Goal: Task Accomplishment & Management: Complete application form

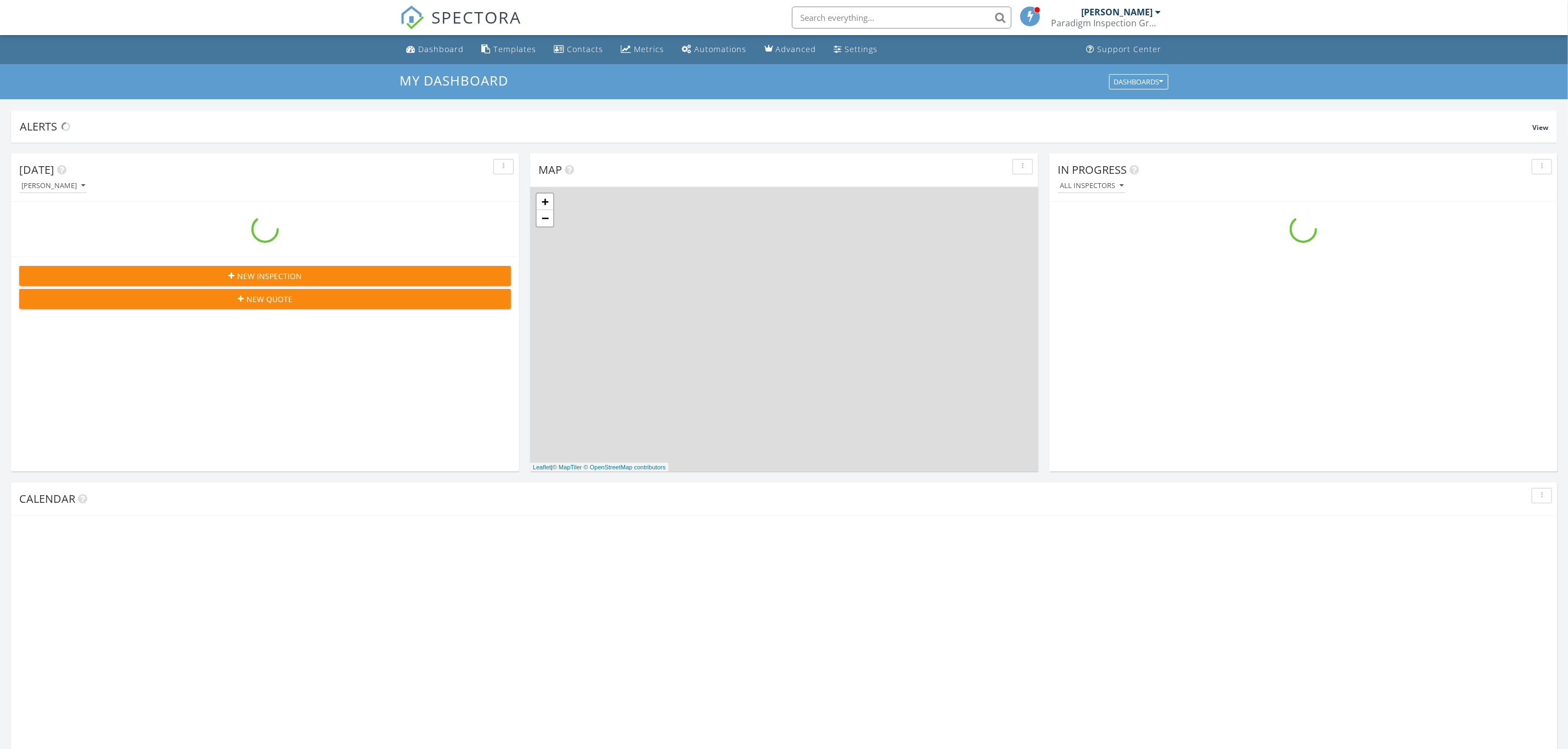
scroll to position [1023, 1594]
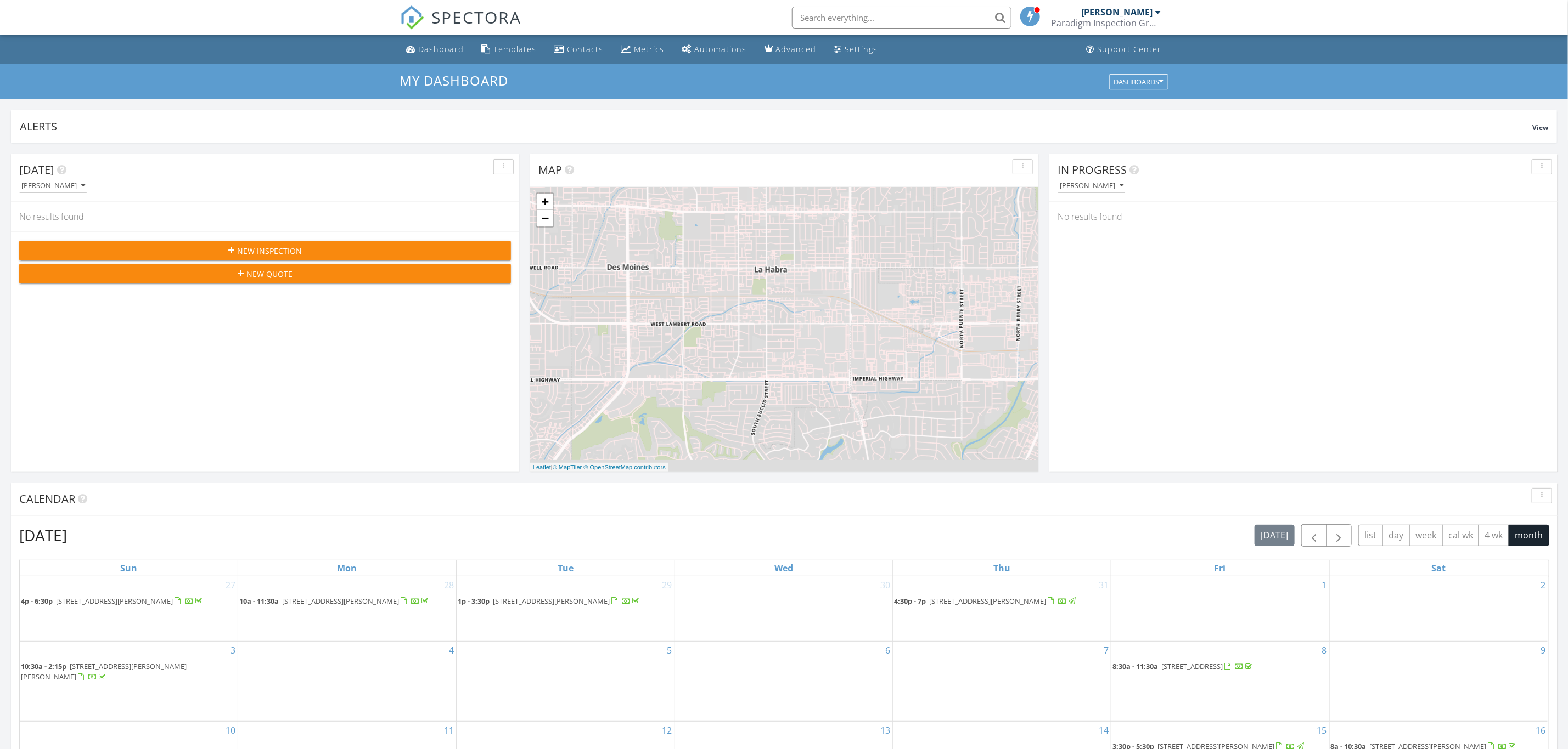
click at [394, 254] on div "New Inspection" at bounding box center [265, 251] width 474 height 11
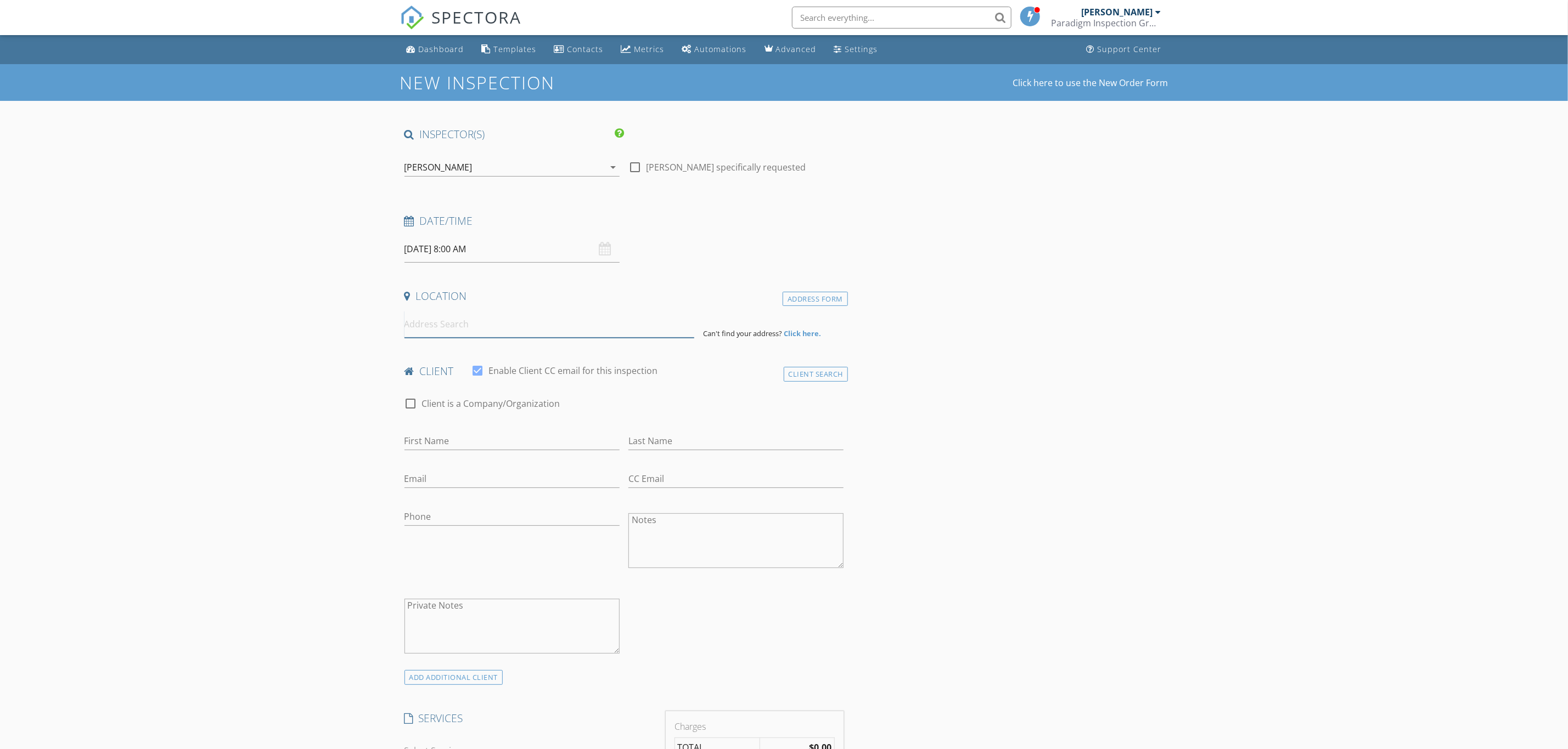
click at [460, 323] on input at bounding box center [549, 324] width 290 height 27
paste input "4146 E Mendez Street, #326, Long Beach, CA 90515"
type input "4146 East Mendez Street #326, Long Beach, CA 90815, USA"
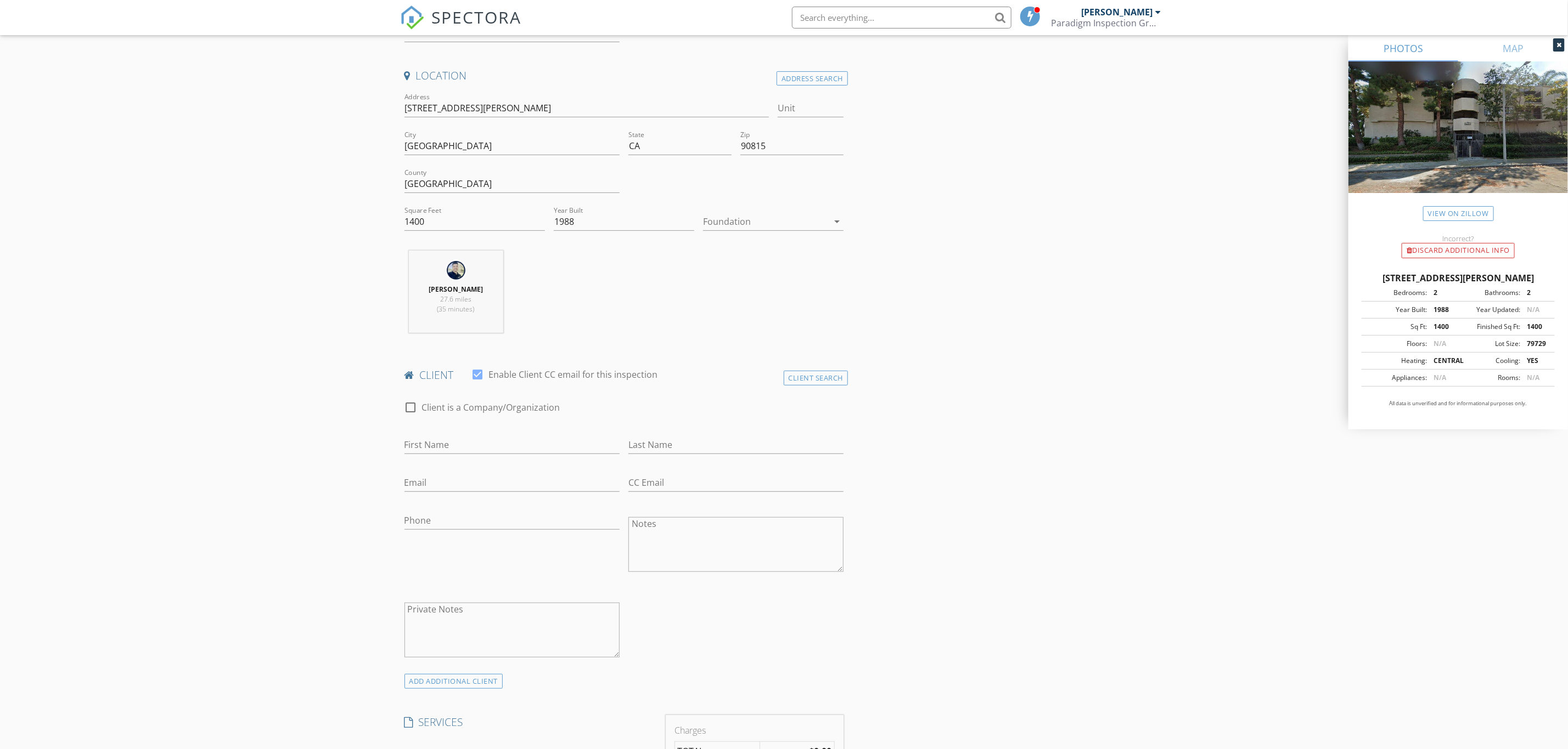
scroll to position [274, 0]
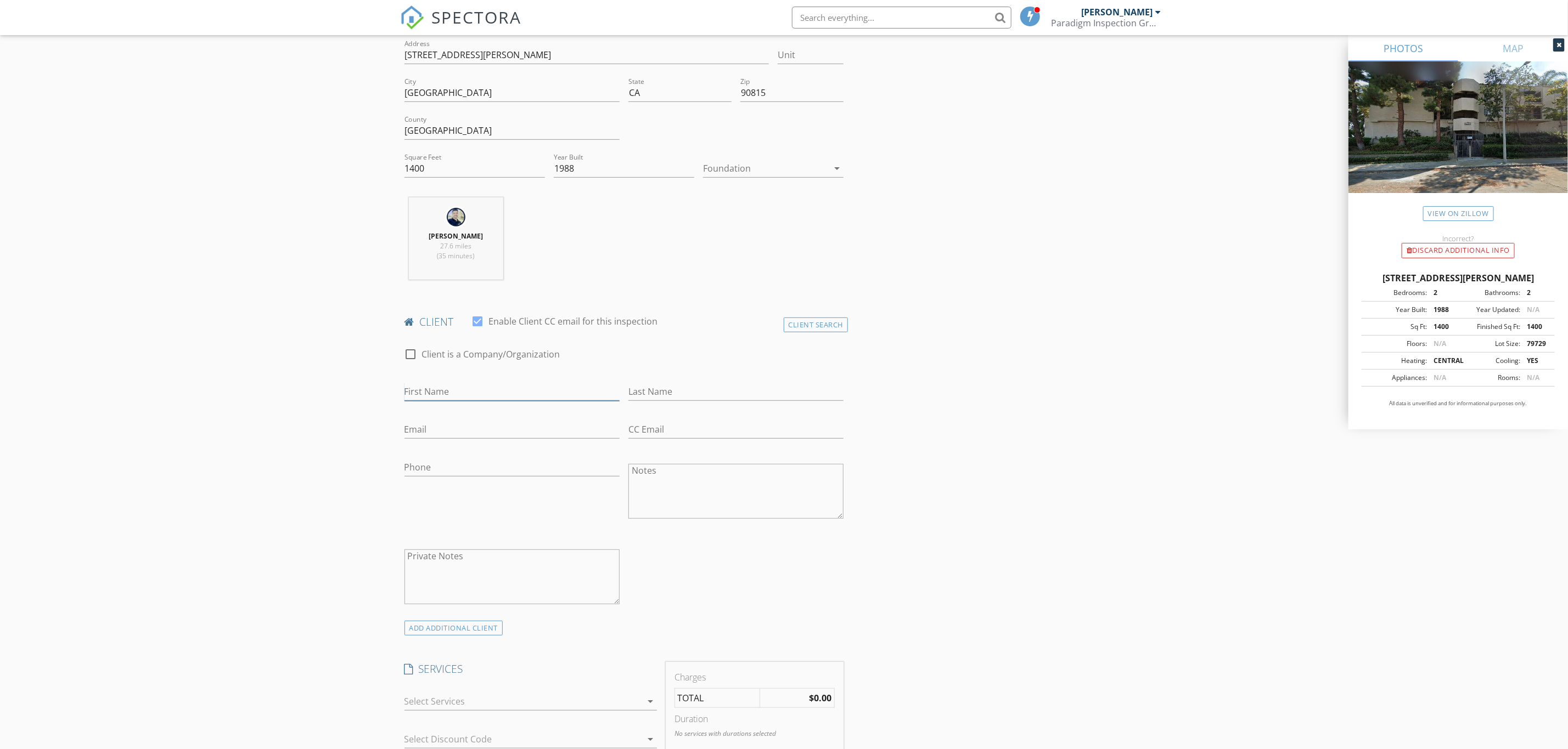
click at [514, 390] on input "First Name" at bounding box center [512, 392] width 215 height 18
type input "[PERSON_NAME]"
click at [499, 432] on input "Email" at bounding box center [512, 430] width 215 height 18
paste input "[EMAIL_ADDRESS][DOMAIN_NAME]"
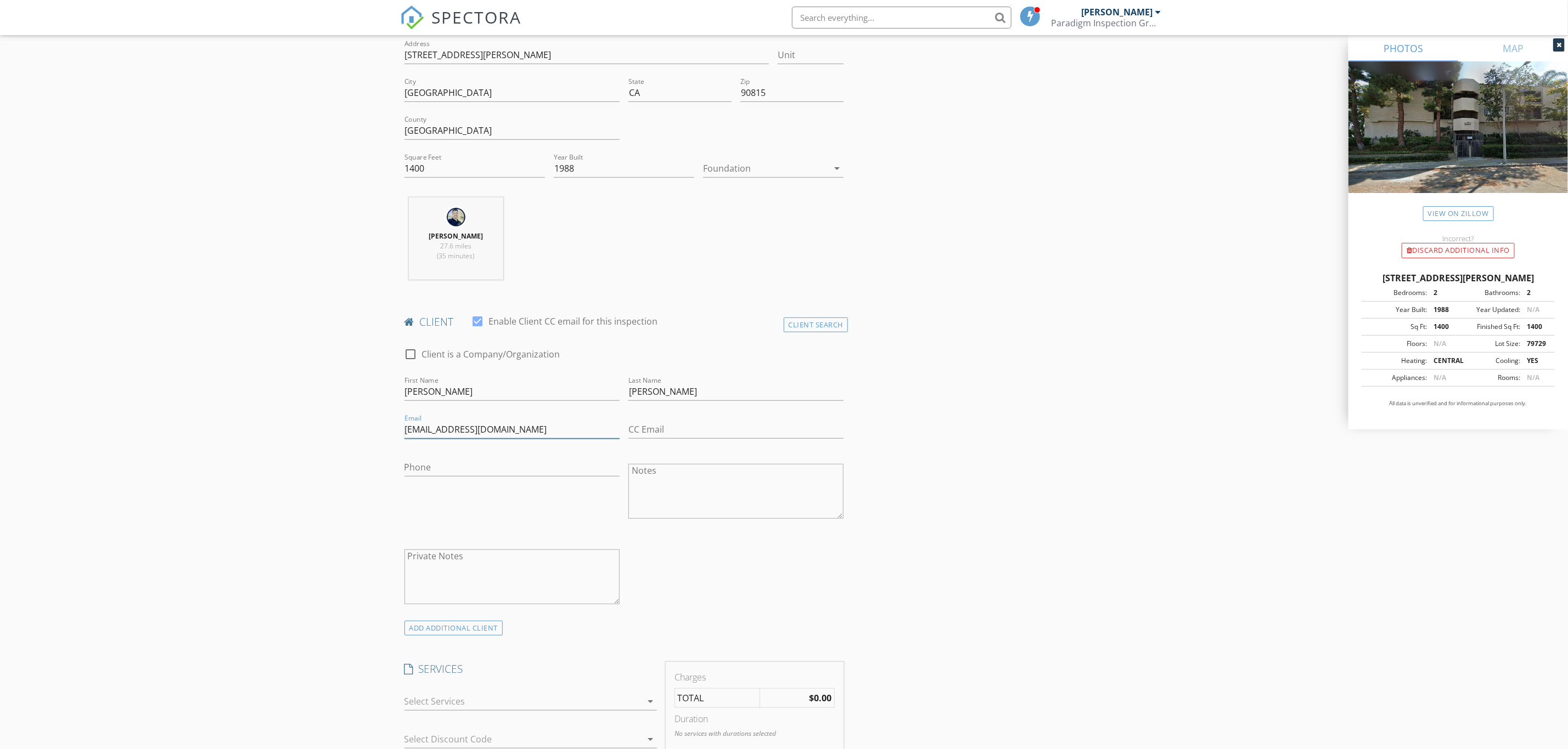
type input "[EMAIL_ADDRESS][DOMAIN_NAME]"
click at [502, 471] on input "Phone" at bounding box center [512, 468] width 215 height 18
type input "[PHONE_NUMBER]"
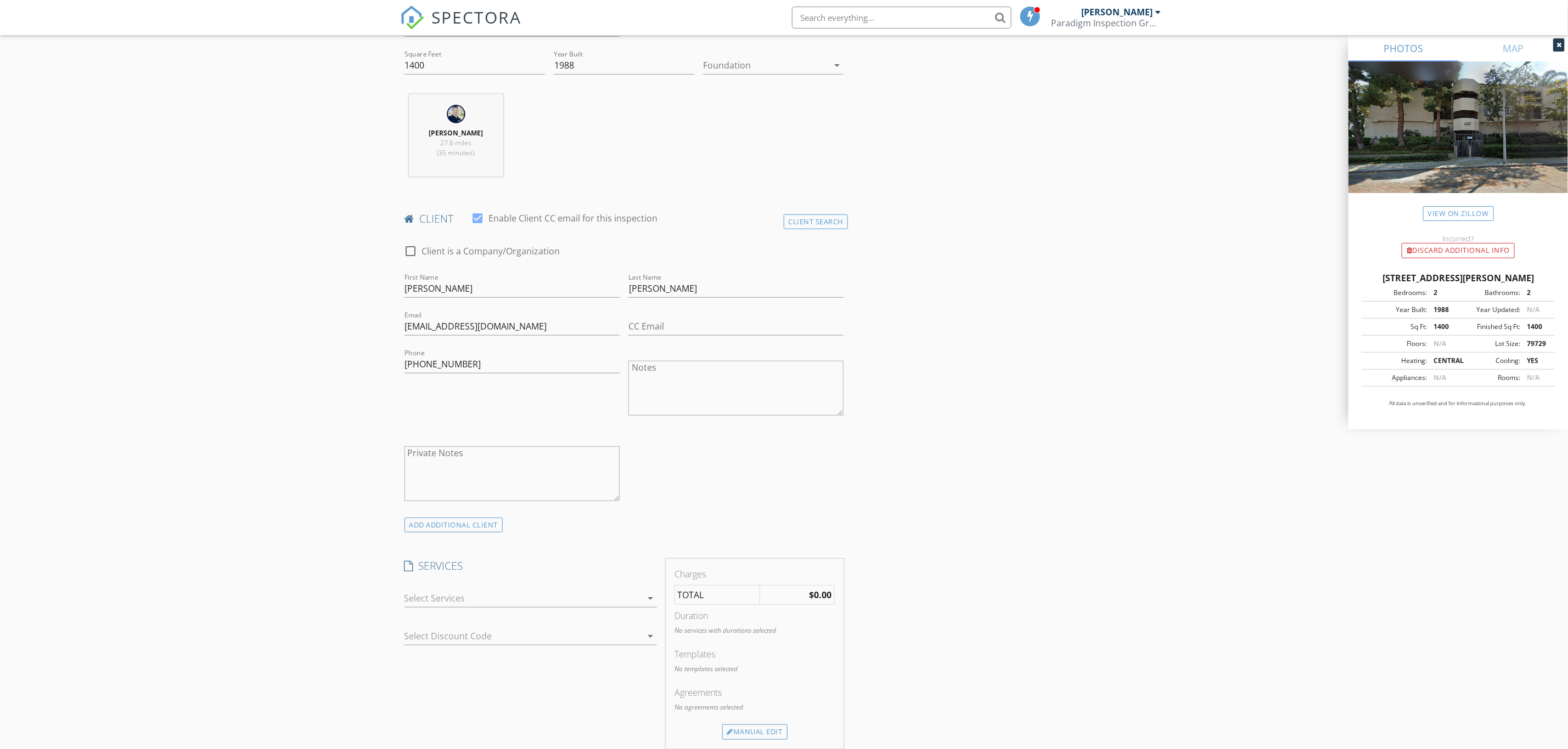
scroll to position [548, 0]
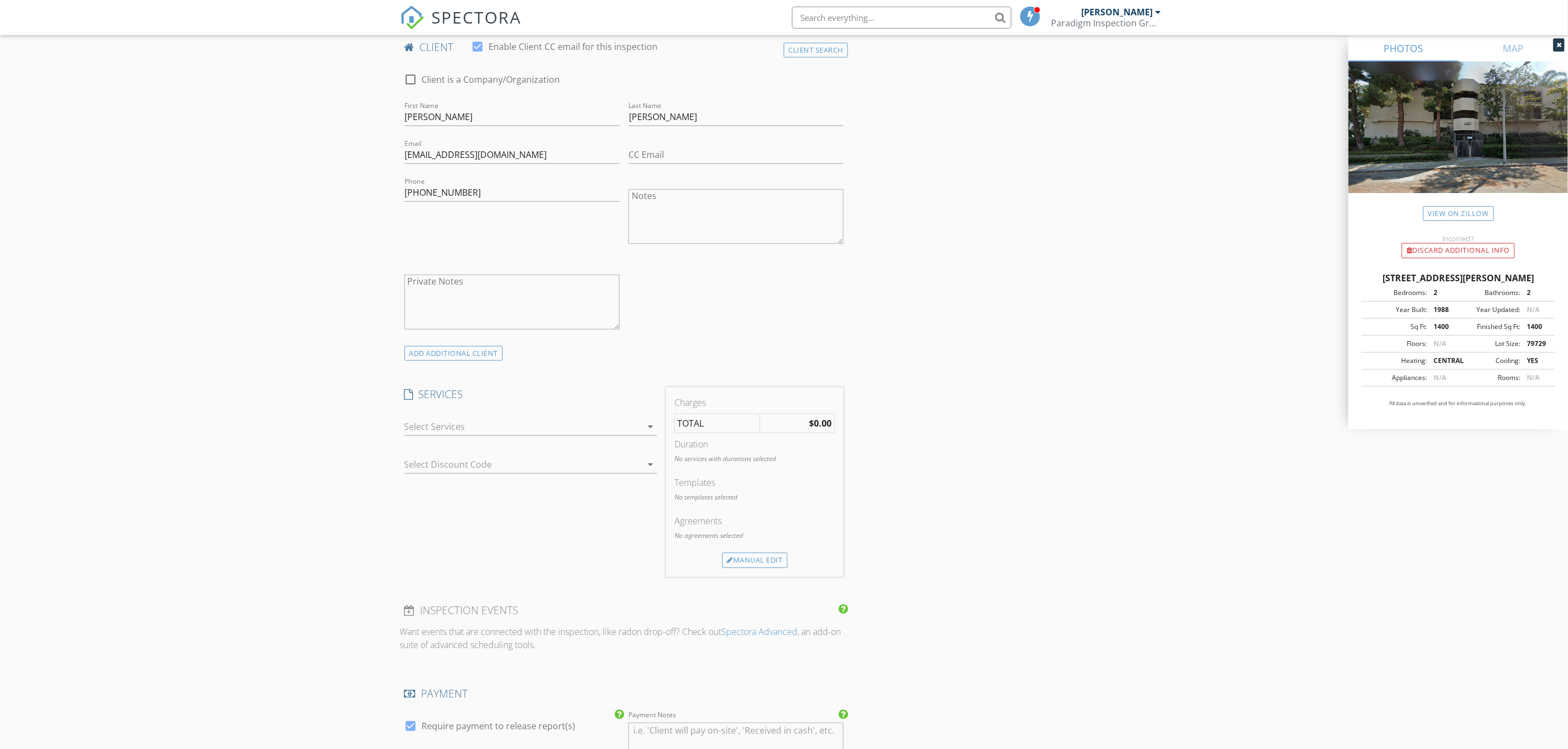
drag, startPoint x: 777, startPoint y: 557, endPoint x: 792, endPoint y: 557, distance: 15.0
click at [779, 558] on div "Manual Edit" at bounding box center [754, 560] width 65 height 15
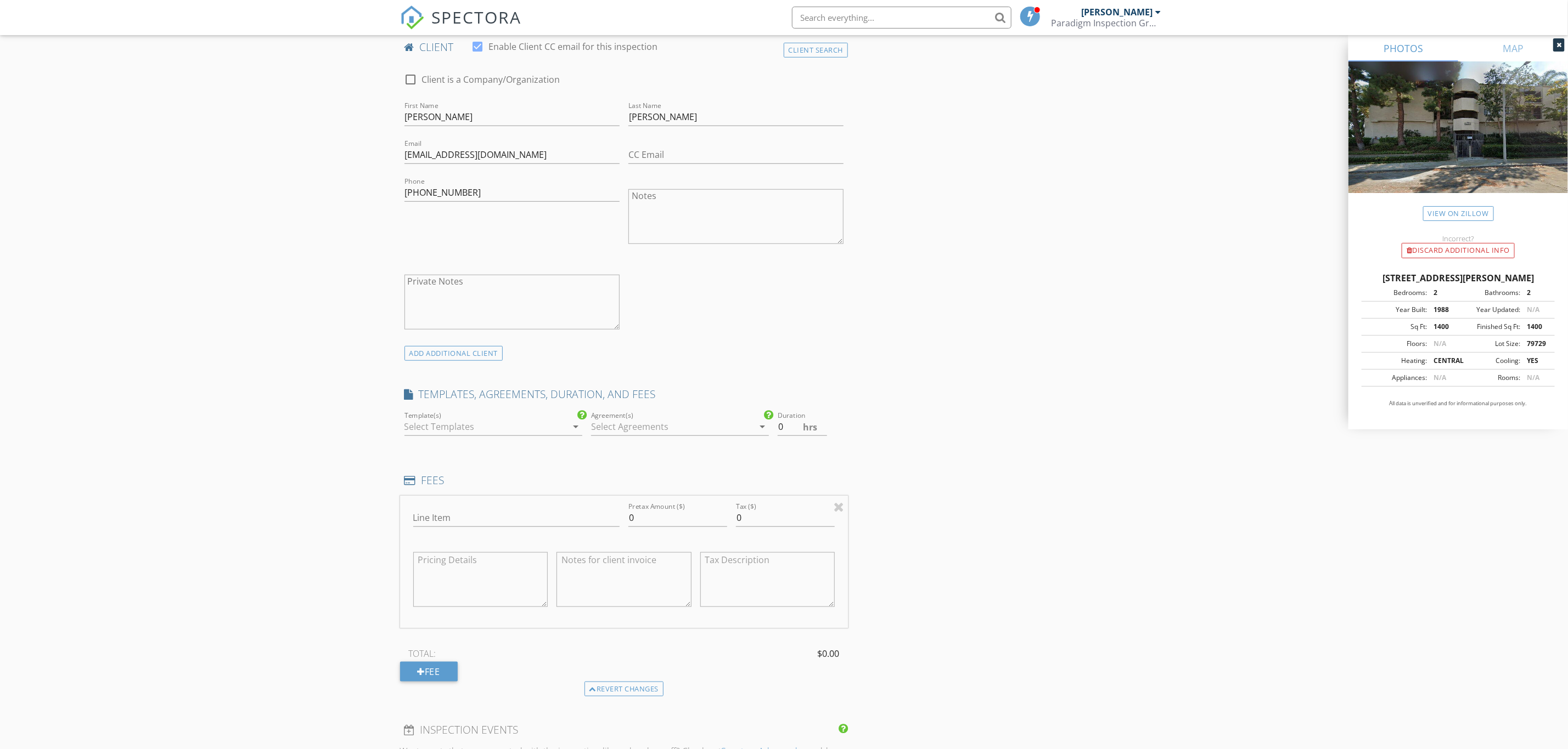
click at [658, 432] on div at bounding box center [672, 426] width 163 height 18
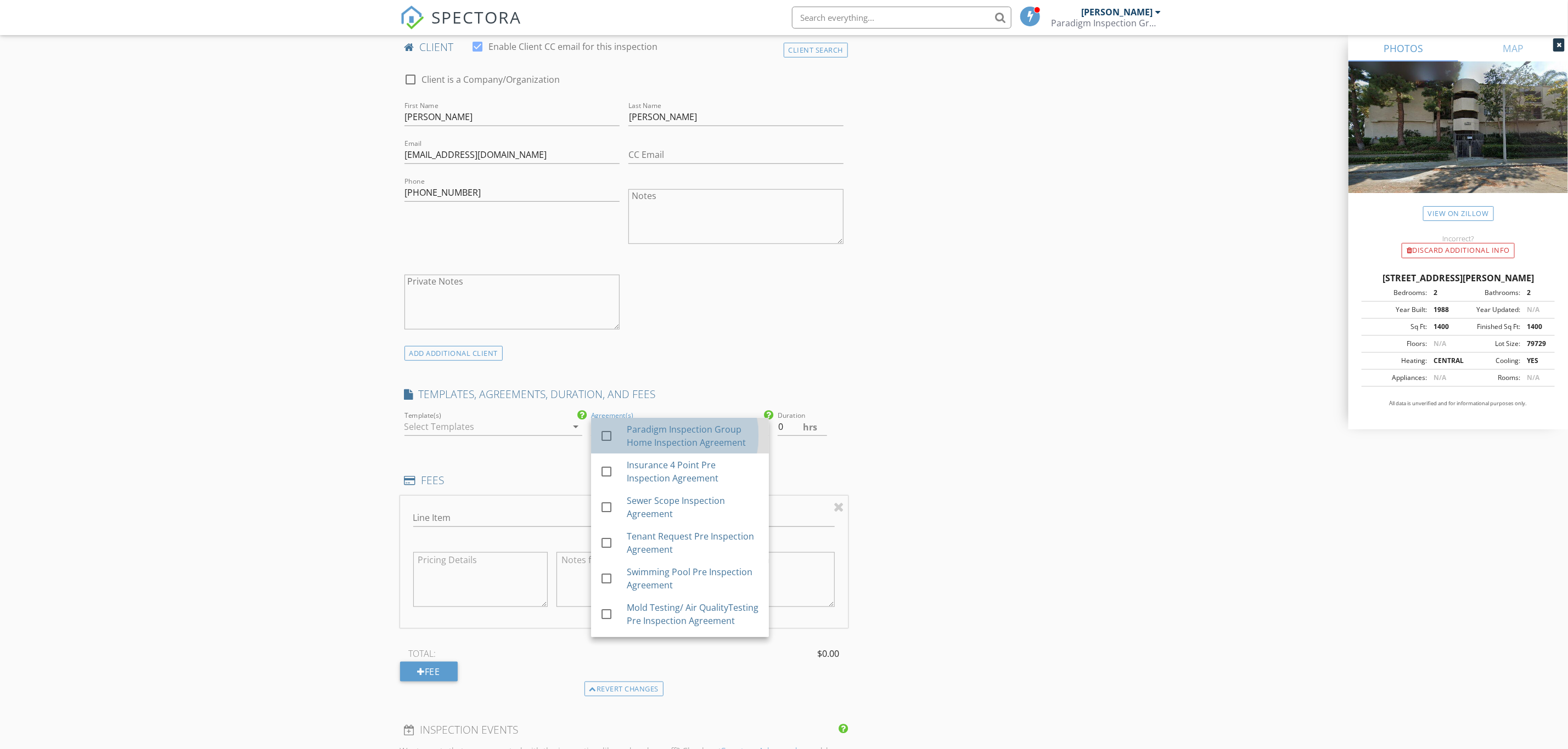
click at [657, 444] on div "Paradigm Inspection Group Home Inspection Agreement" at bounding box center [693, 436] width 133 height 26
click at [521, 429] on div at bounding box center [486, 426] width 163 height 18
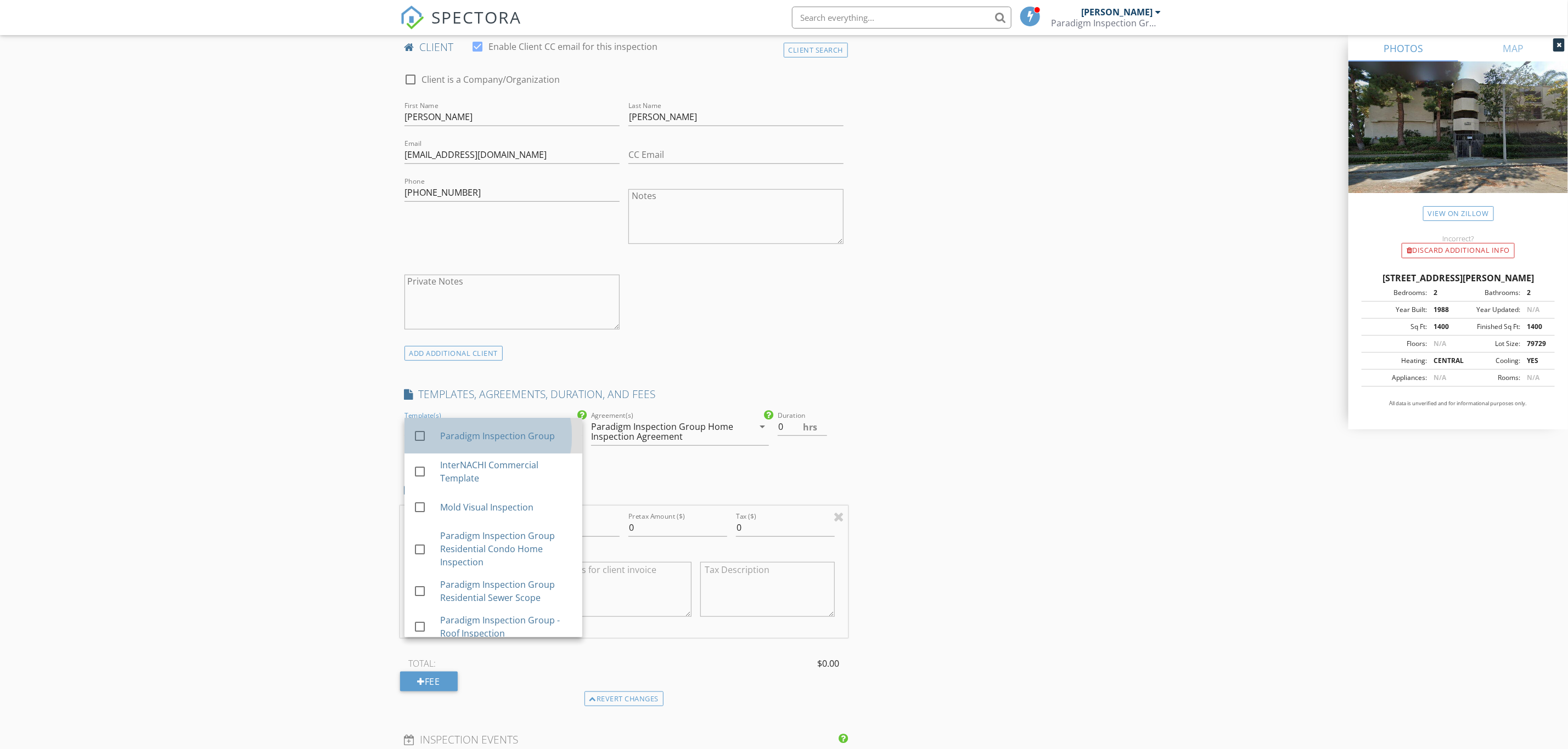
click at [514, 432] on div "Paradigm Inspection Group" at bounding box center [506, 435] width 133 height 13
click at [915, 444] on div "INSPECTOR(S) check_box Steven Hong PRIMARY Steven Hong arrow_drop_down check_bo…" at bounding box center [783, 586] width 768 height 2013
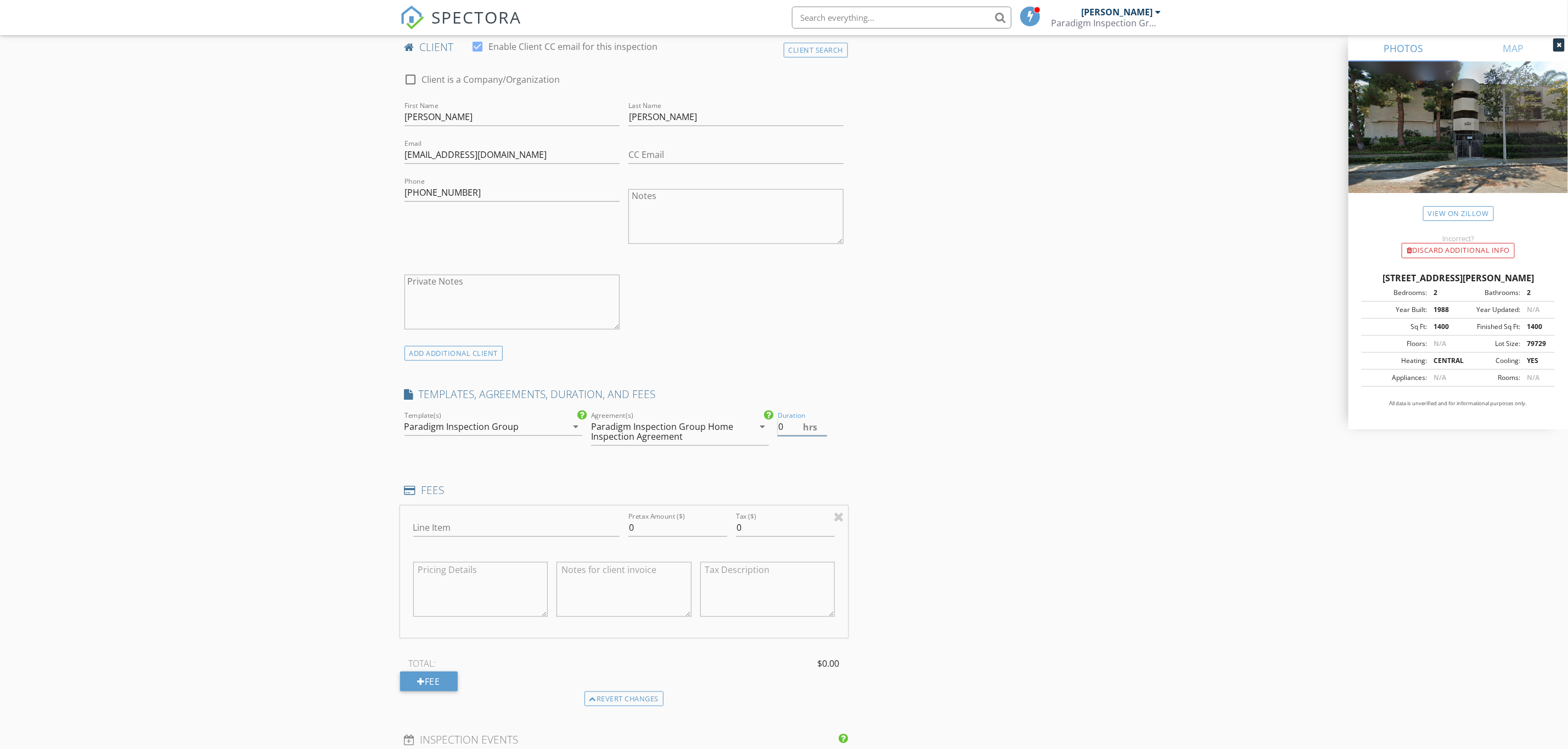
drag, startPoint x: 787, startPoint y: 432, endPoint x: 734, endPoint y: 438, distance: 53.3
click at [734, 438] on div "check_box Paradigm Inspection Group check_box_outline_blank InterNACHI Commerci…" at bounding box center [624, 433] width 448 height 48
type input "2"
click at [984, 496] on div "INSPECTOR(S) check_box Steven Hong PRIMARY Steven Hong arrow_drop_down check_bo…" at bounding box center [783, 586] width 768 height 2013
click at [552, 529] on input "Line Item" at bounding box center [516, 528] width 206 height 18
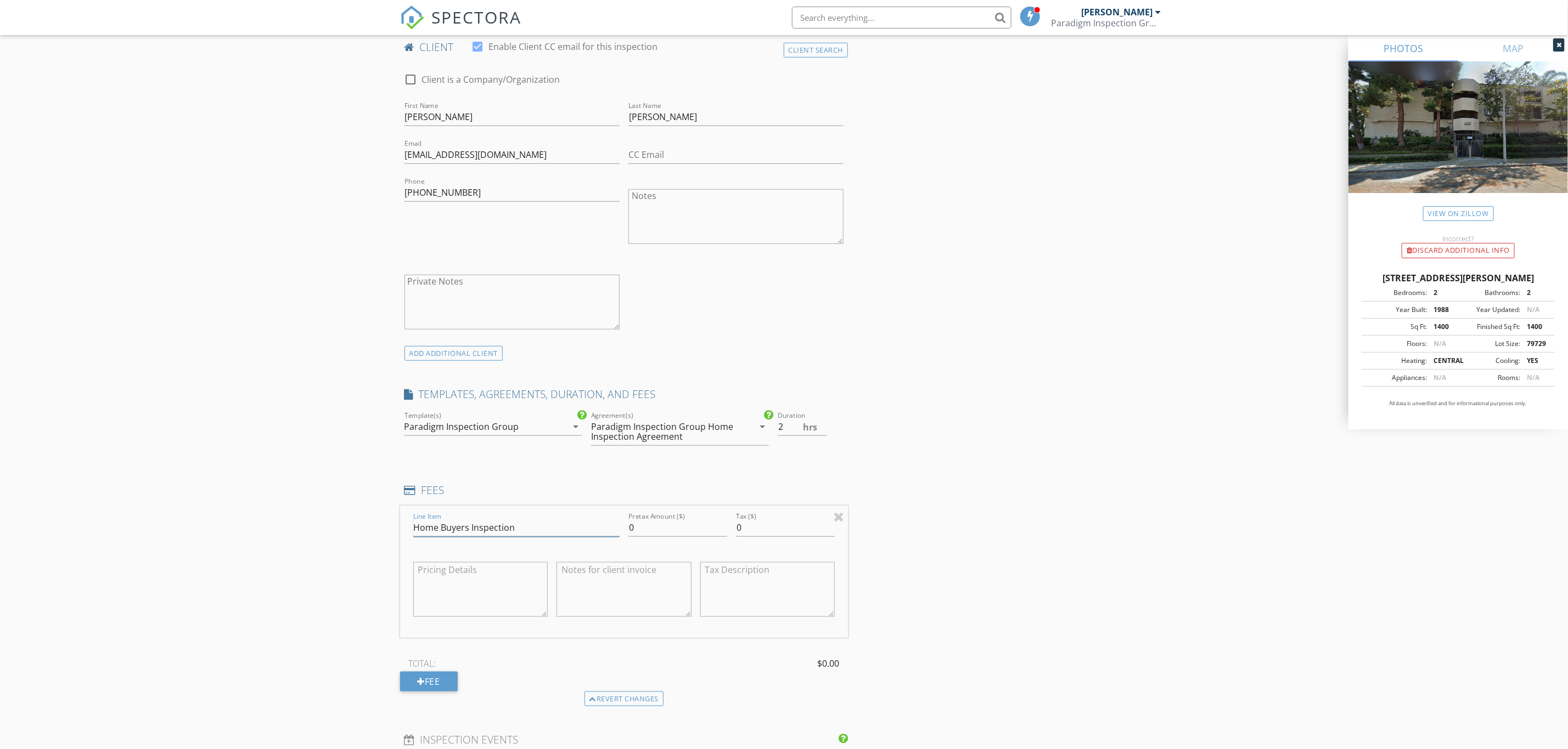
click at [467, 525] on input "Home Buyers Inspection" at bounding box center [516, 528] width 206 height 18
type input "Home Buyer Inspection"
drag, startPoint x: 667, startPoint y: 531, endPoint x: 529, endPoint y: 528, distance: 138.0
click at [532, 528] on div "Line Item Home Buyer Inspection Pretax Amount ($) 0 Tax ($) 0" at bounding box center [624, 572] width 448 height 132
type input "499"
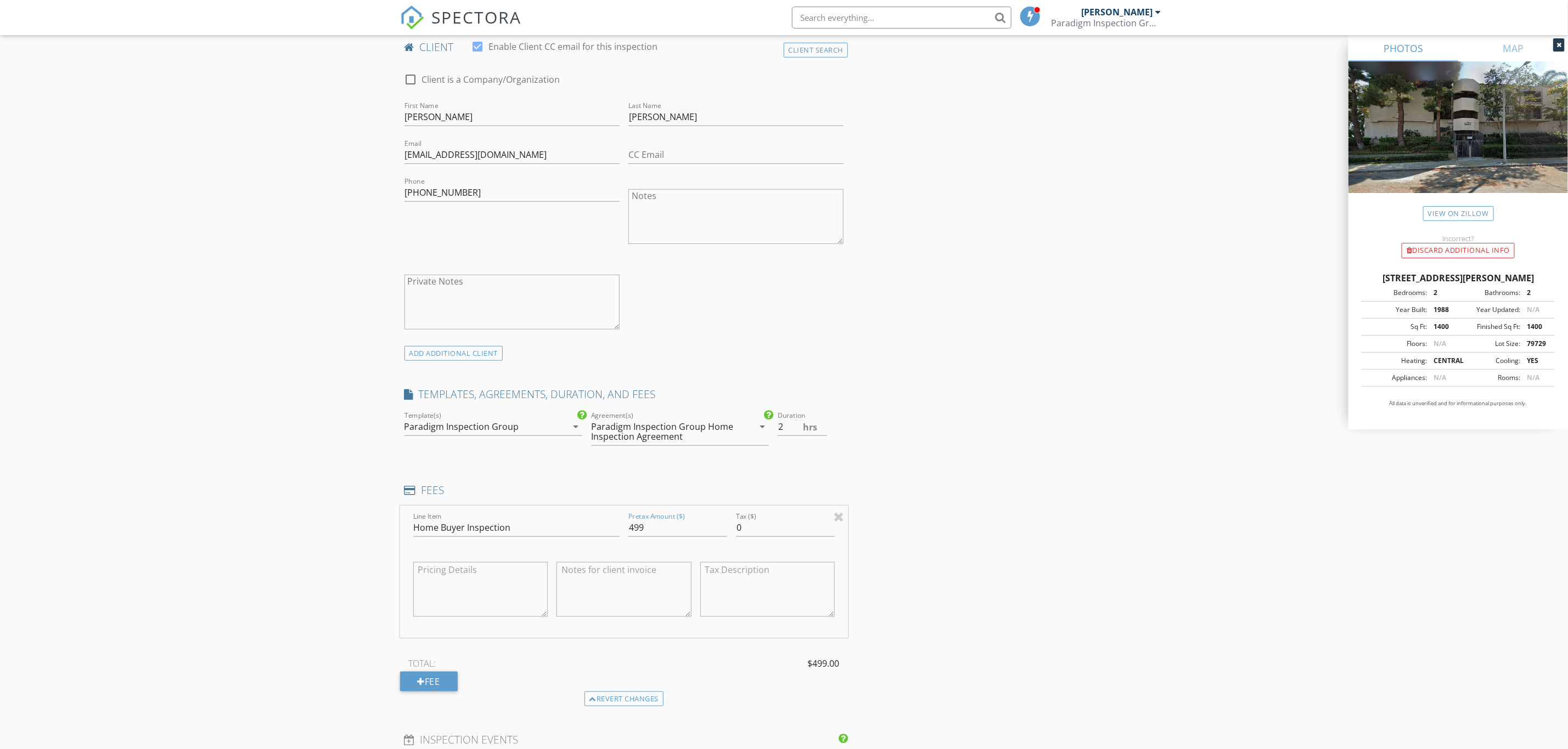
click at [613, 596] on textarea at bounding box center [624, 590] width 135 height 55
drag, startPoint x: 586, startPoint y: 596, endPoint x: 593, endPoint y: 610, distance: 15.7
click at [590, 611] on textarea "Services include complimentary: Thermal Inarred" at bounding box center [624, 590] width 135 height 55
drag, startPoint x: 598, startPoint y: 596, endPoint x: 575, endPoint y: 598, distance: 23.1
click at [575, 598] on textarea "Services include complimentary: Thermal Inarred" at bounding box center [624, 590] width 135 height 55
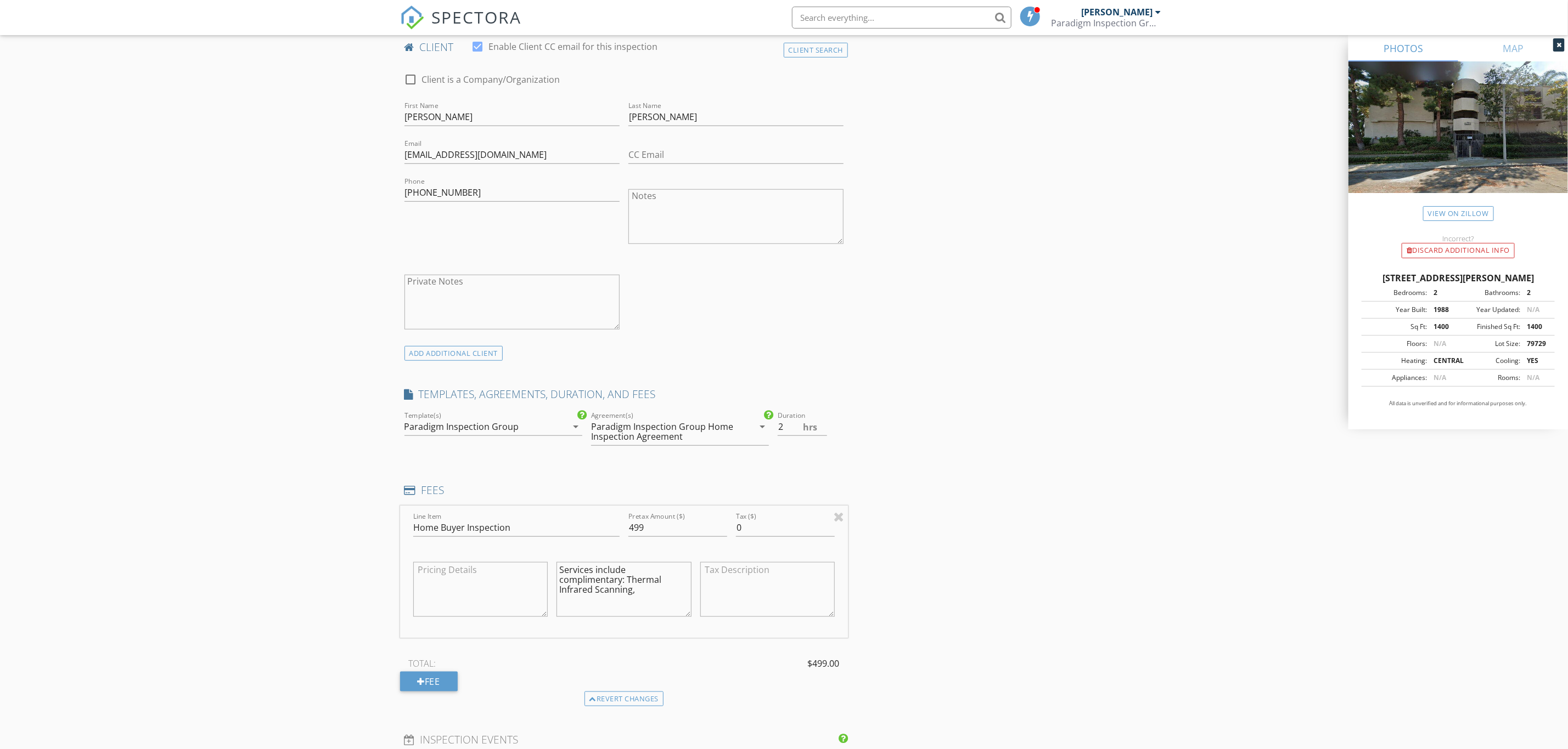
click at [649, 596] on textarea "Services include complimentary: Thermal Infrared Scanning," at bounding box center [624, 590] width 135 height 55
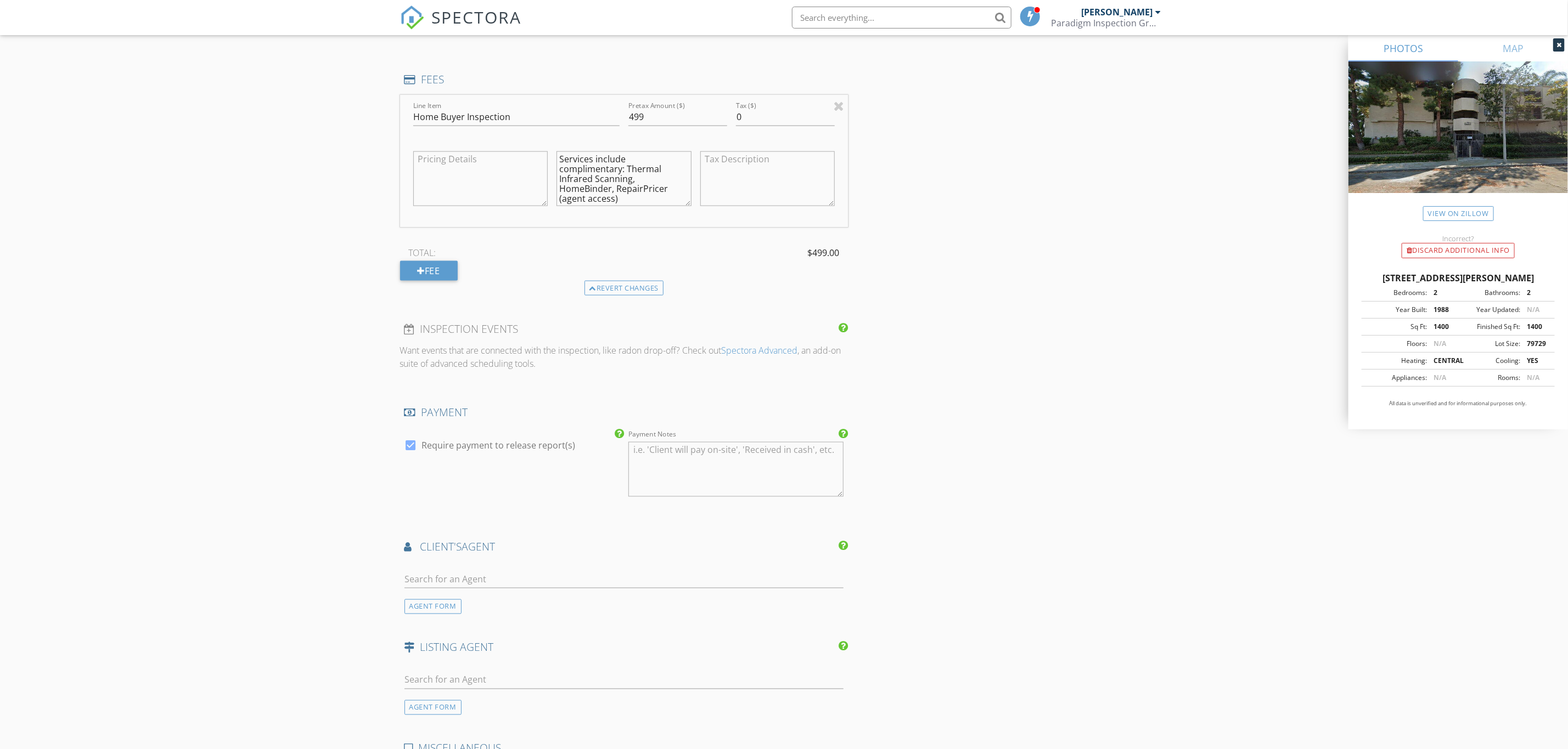
scroll to position [960, 0]
type textarea "Services include complimentary: Thermal Infrared Scanning, HomeBinder, RepairPr…"
click at [764, 478] on textarea "Payment Notes" at bounding box center [736, 469] width 215 height 55
type textarea "P"
type textarea "h"
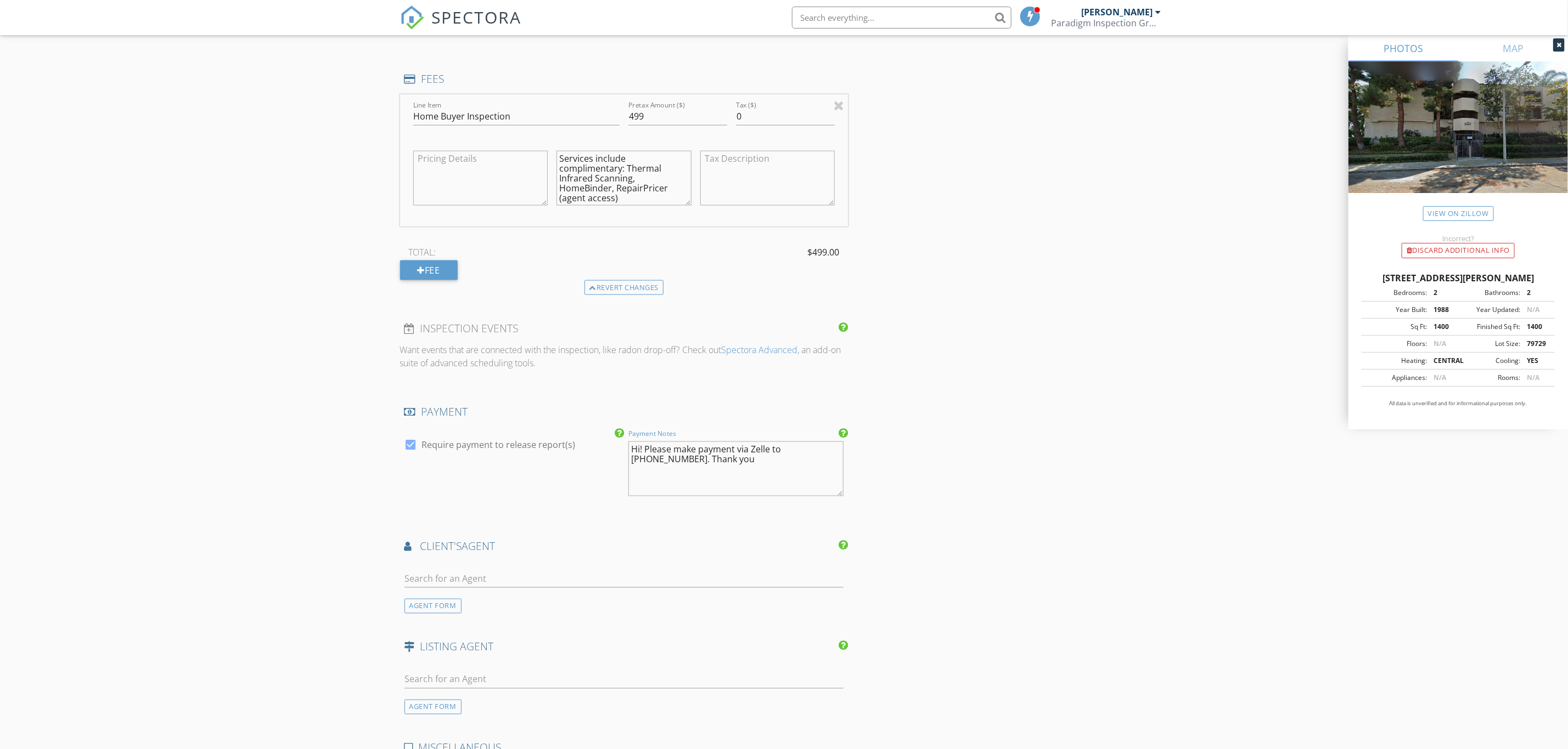
drag, startPoint x: 643, startPoint y: 446, endPoint x: 577, endPoint y: 446, distance: 66.0
click at [577, 446] on div "PAYMENT check_box Require payment to release report(s) Payment Notes Hi! Please…" at bounding box center [624, 458] width 448 height 107
click at [675, 462] on textarea "Please make payment via Zelle to (562) 350-4637. Thank you" at bounding box center [736, 469] width 215 height 55
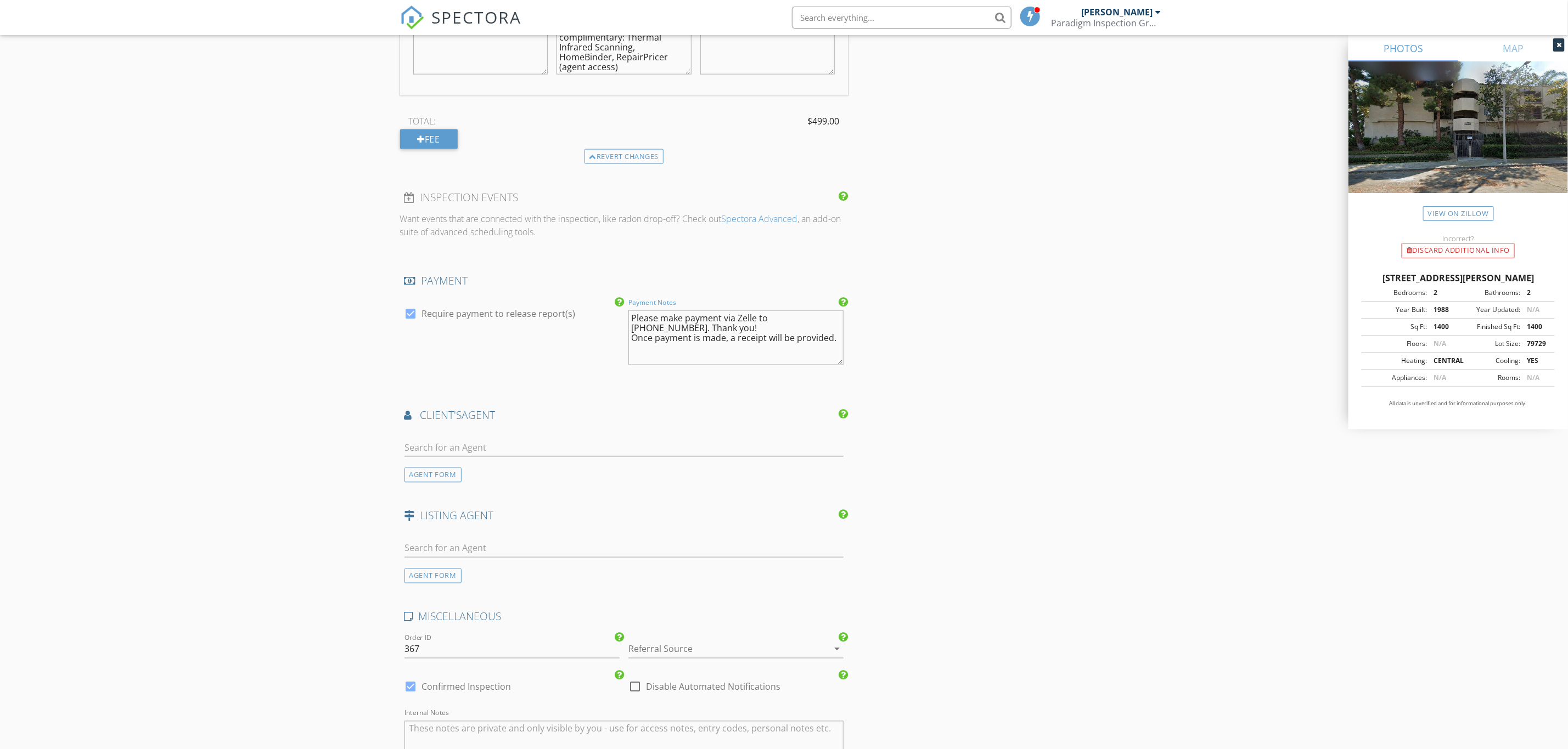
scroll to position [1096, 0]
type textarea "Please make payment via Zelle to [PHONE_NUMBER]. Thank you! Once payment is mad…"
click at [564, 439] on input "text" at bounding box center [624, 442] width 440 height 18
type input "brenda"
click at [567, 474] on li "[PERSON_NAME]" at bounding box center [624, 467] width 439 height 31
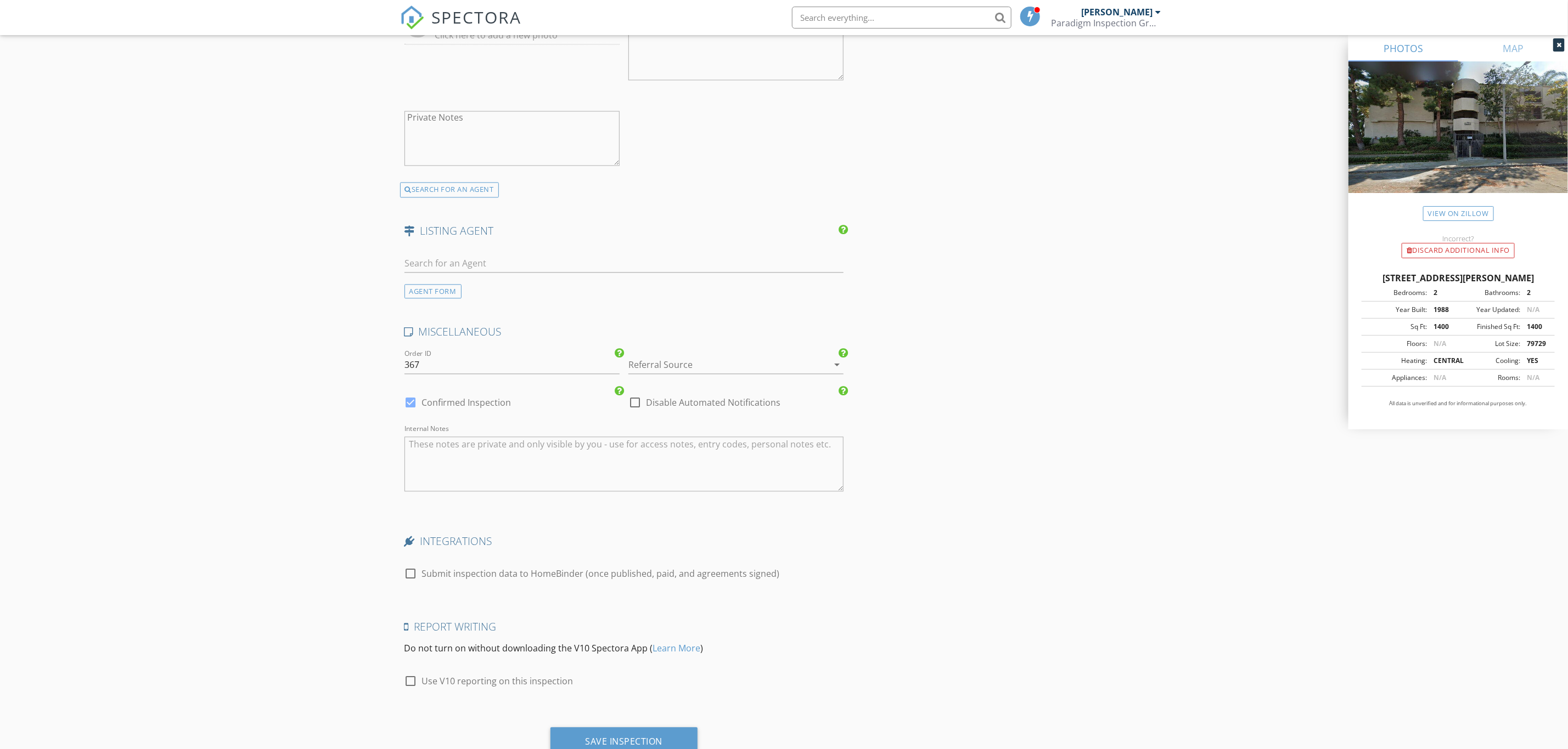
scroll to position [1645, 0]
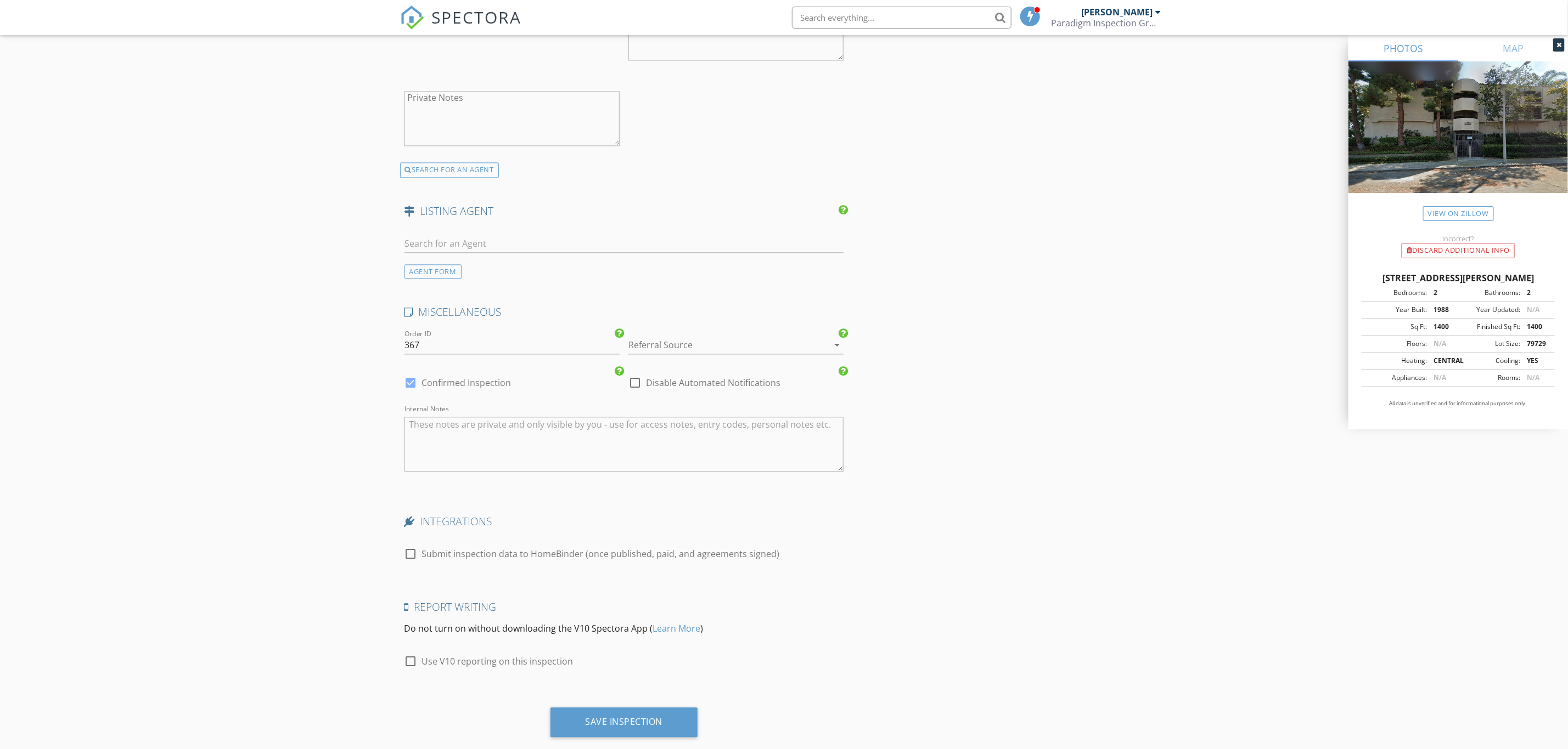
click at [703, 343] on div at bounding box center [720, 344] width 184 height 18
click at [697, 379] on div "Real Estate Agent" at bounding box center [736, 379] width 198 height 13
click at [406, 554] on div at bounding box center [411, 554] width 18 height 18
checkbox input "true"
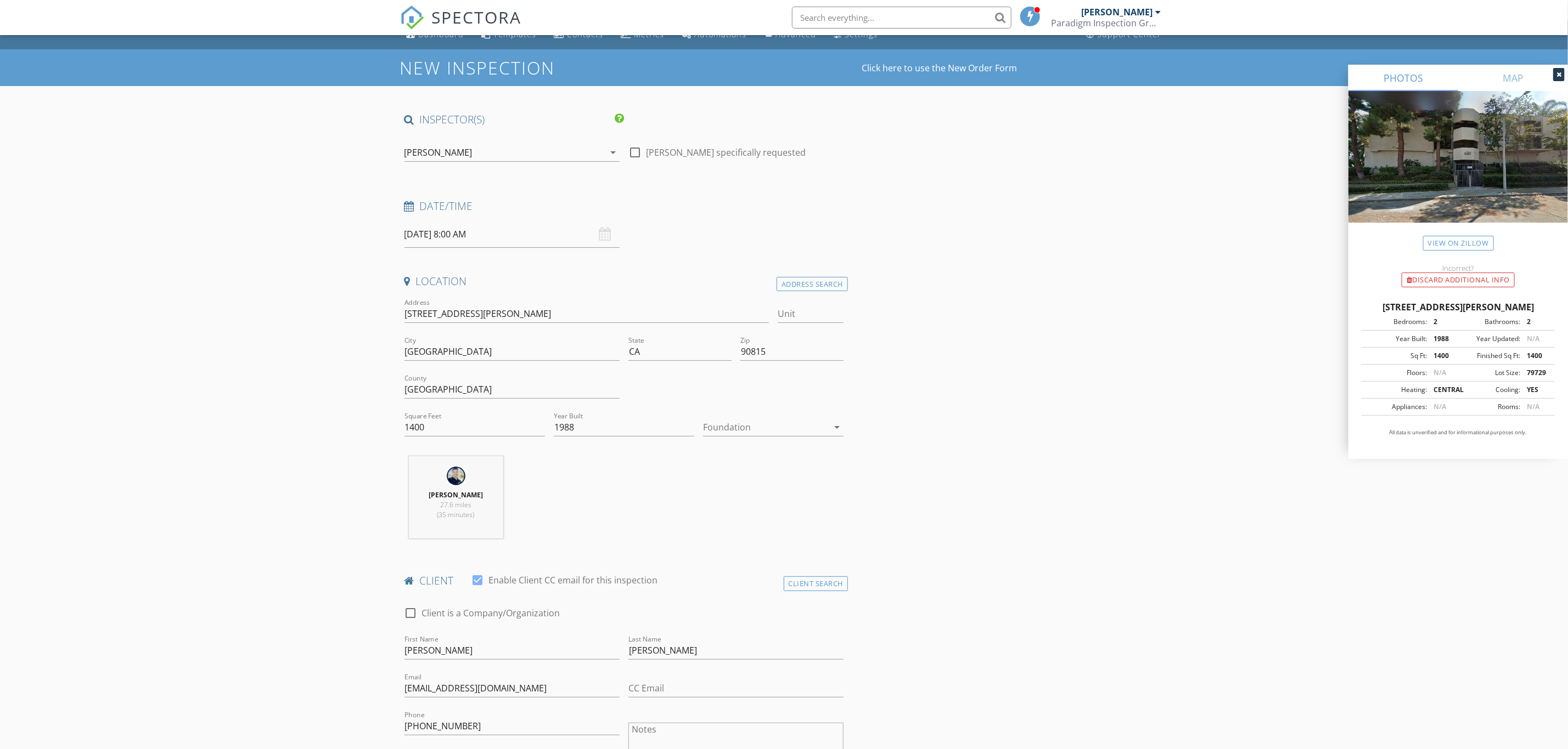
scroll to position [0, 0]
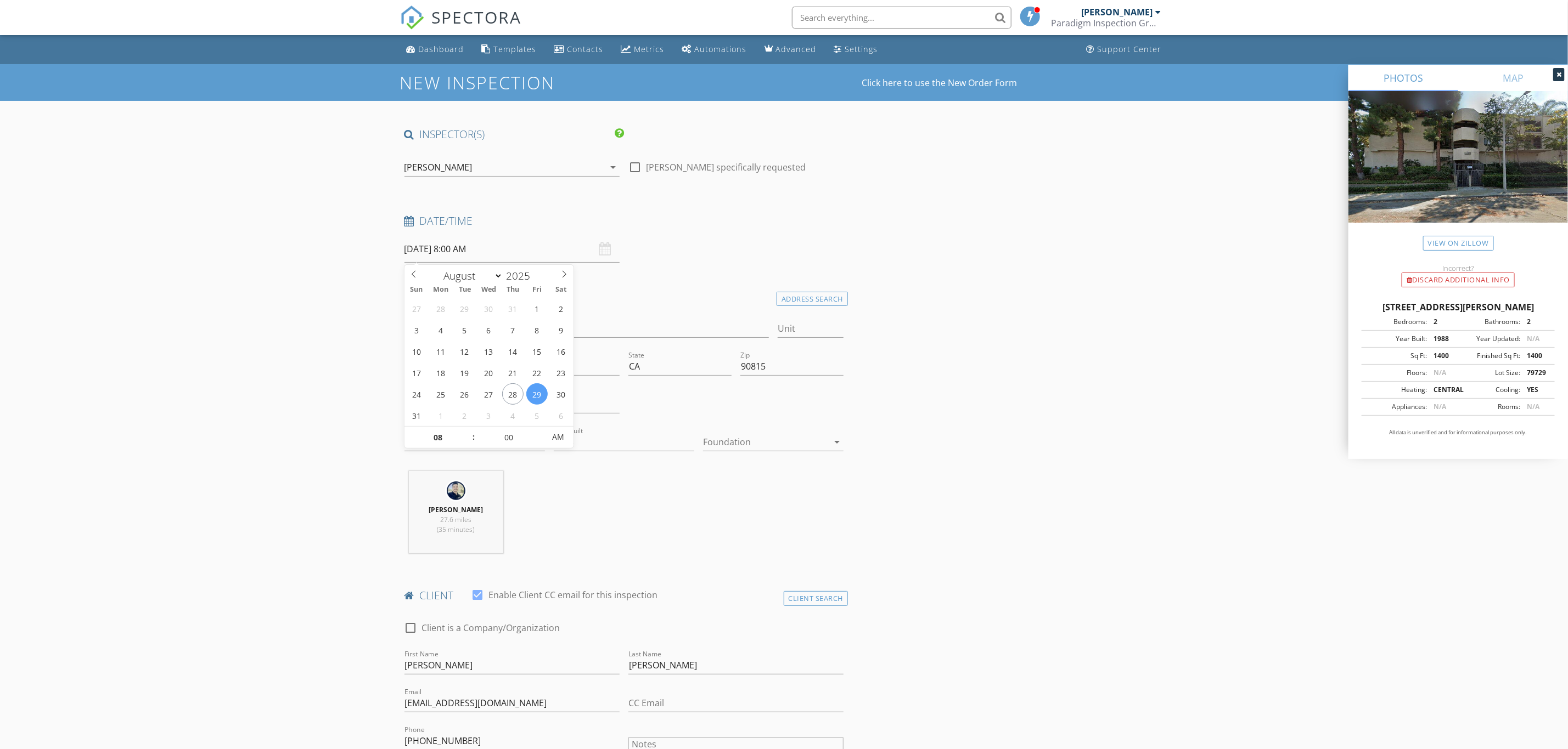
click at [545, 251] on input "08/29/2025 8:00 AM" at bounding box center [512, 249] width 215 height 27
select select "8"
type input "09/03/2025 8:00 AM"
type input "09"
type input "09/03/2025 9:00 AM"
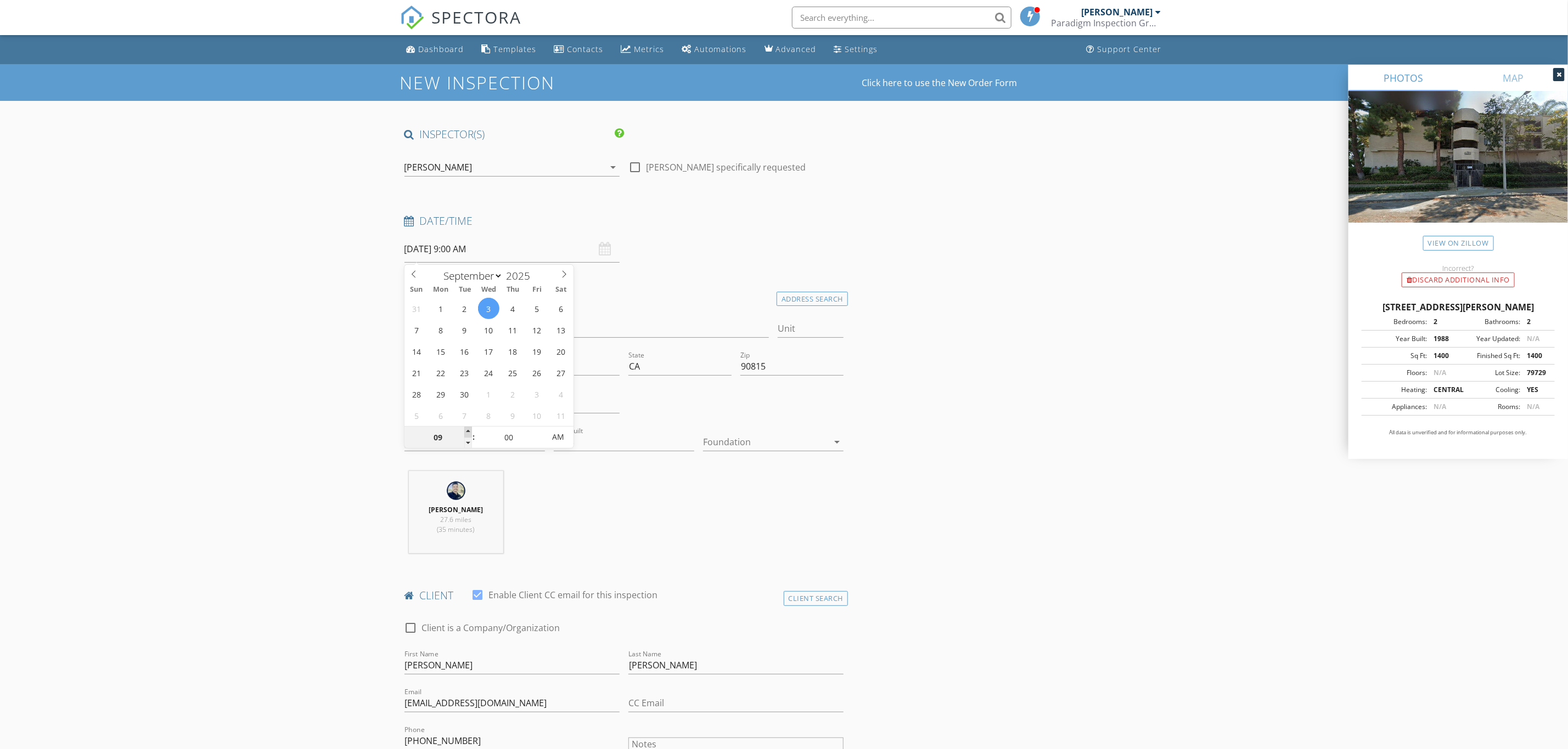
click at [468, 432] on span at bounding box center [468, 432] width 8 height 11
type input "10"
type input "09/03/2025 10:00 AM"
click at [468, 432] on span at bounding box center [468, 432] width 8 height 11
type input "11"
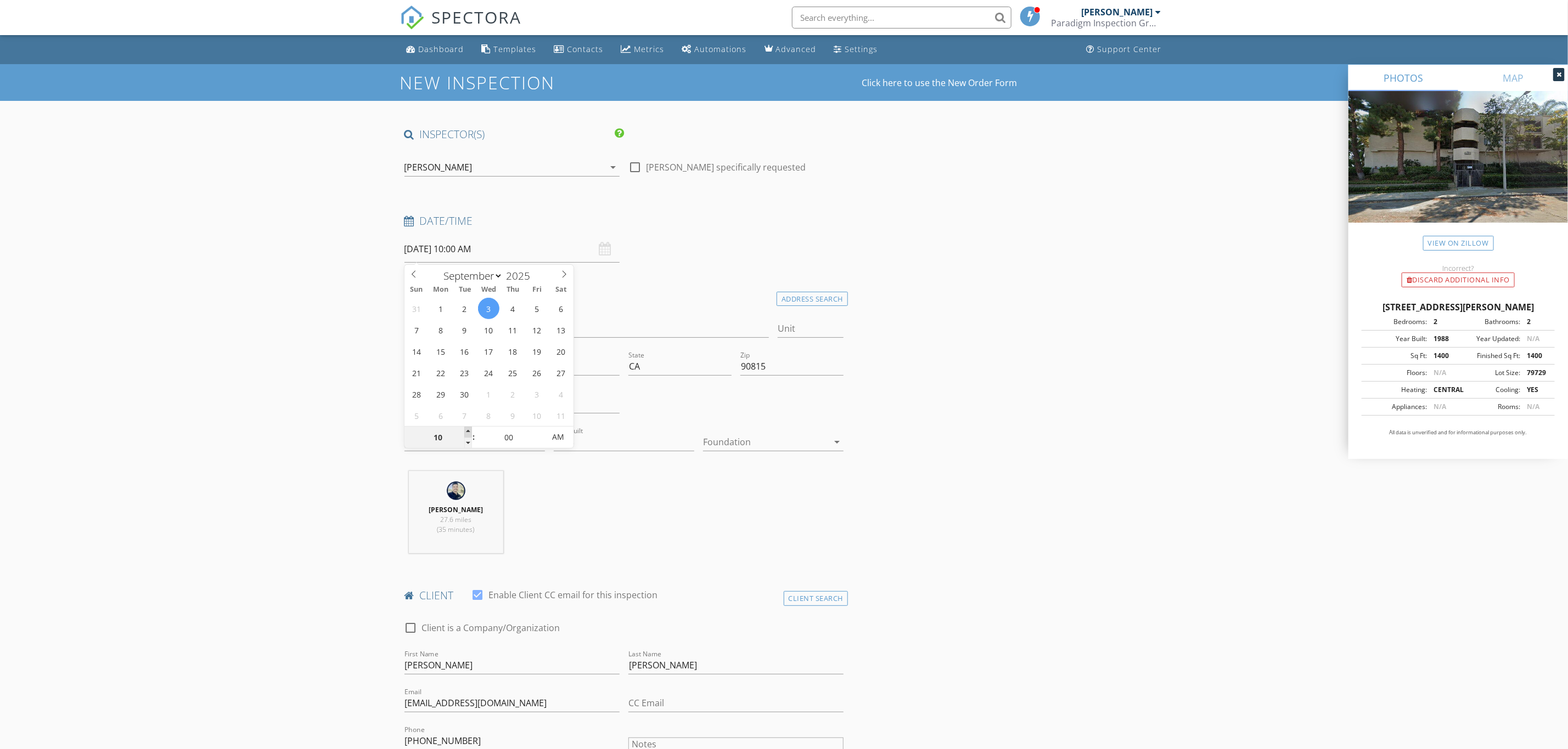
type input "09/03/2025 11:00 AM"
click at [468, 432] on span at bounding box center [468, 432] width 8 height 11
type input "12"
type input "09/03/2025 12:00 PM"
click at [468, 432] on span at bounding box center [468, 432] width 8 height 11
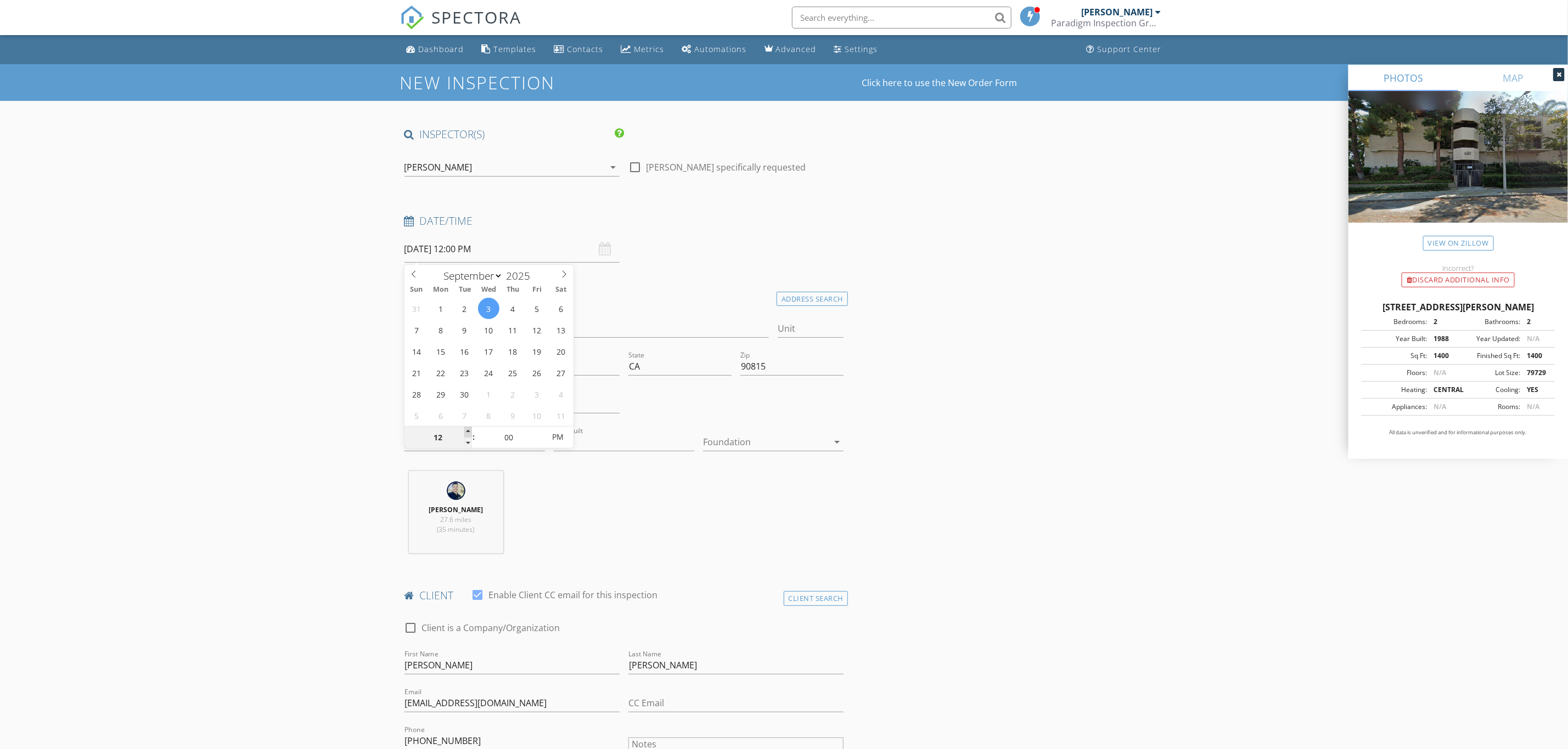
type input "01"
type input "[DATE] 1:00 PM"
click at [468, 432] on span at bounding box center [468, 432] width 8 height 11
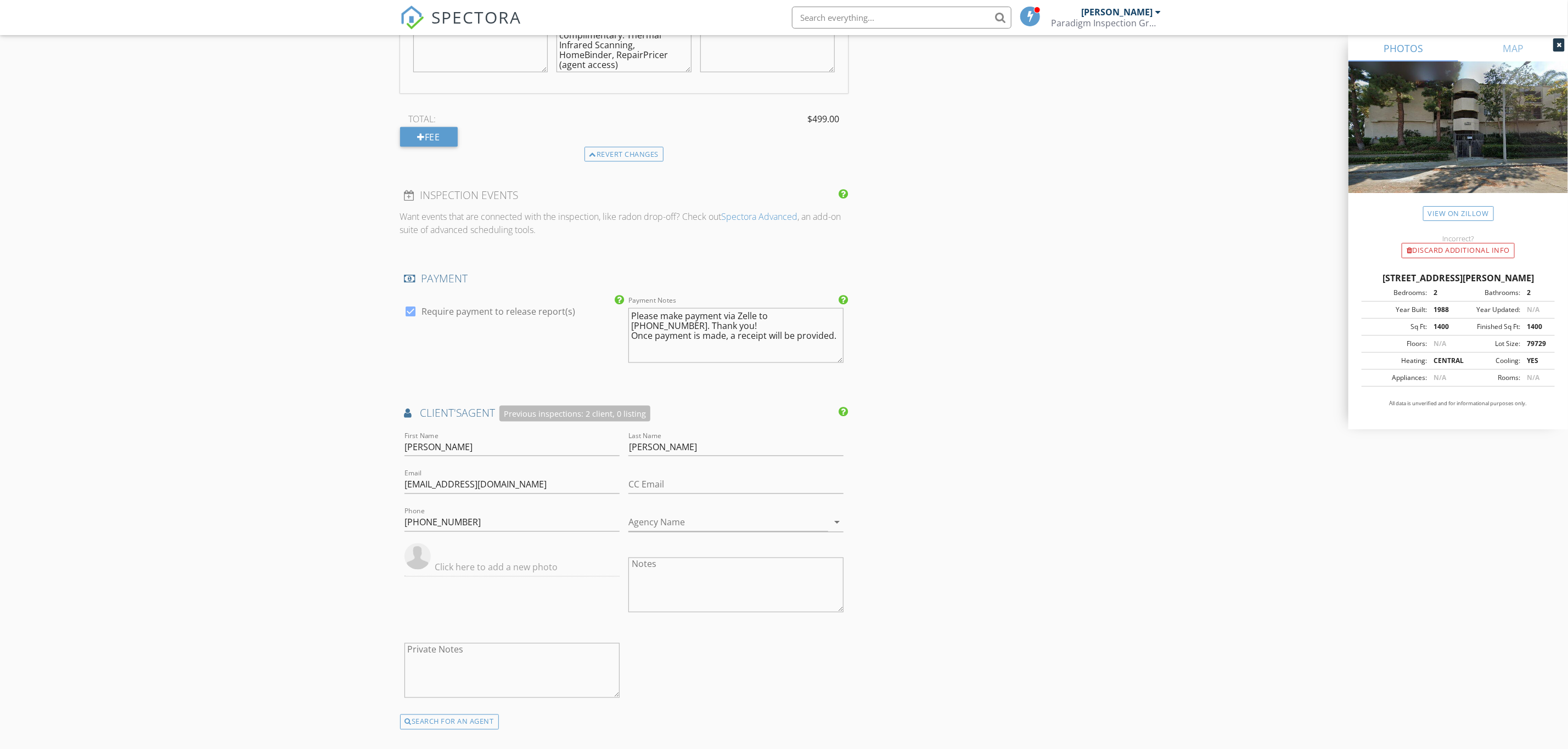
scroll to position [1671, 0]
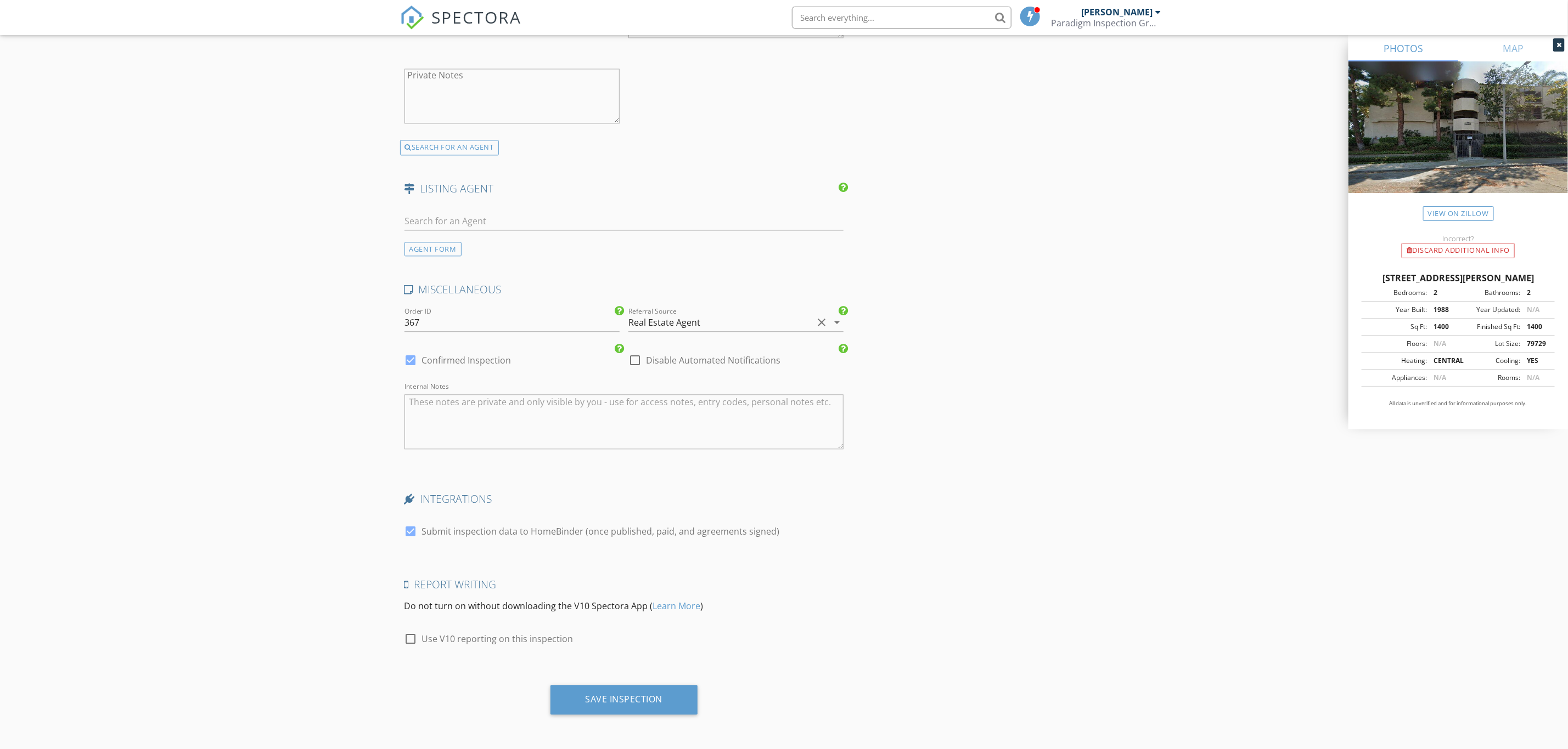
click at [410, 363] on div at bounding box center [411, 360] width 18 height 18
checkbox input "false"
checkbox input "true"
click at [647, 698] on div "Save Inspection" at bounding box center [624, 699] width 77 height 11
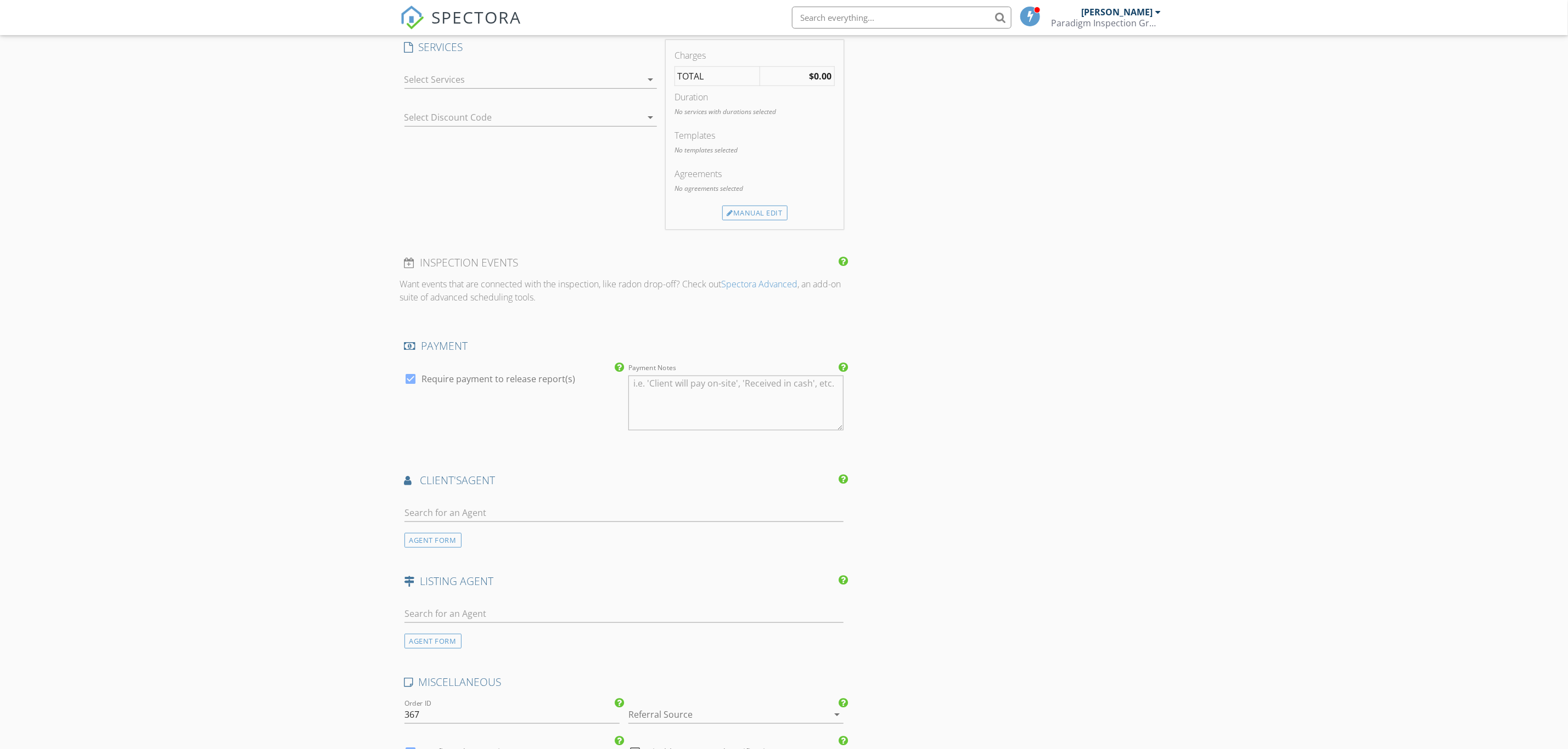
scroll to position [678, 0]
click at [909, 17] on input "text" at bounding box center [901, 18] width 219 height 22
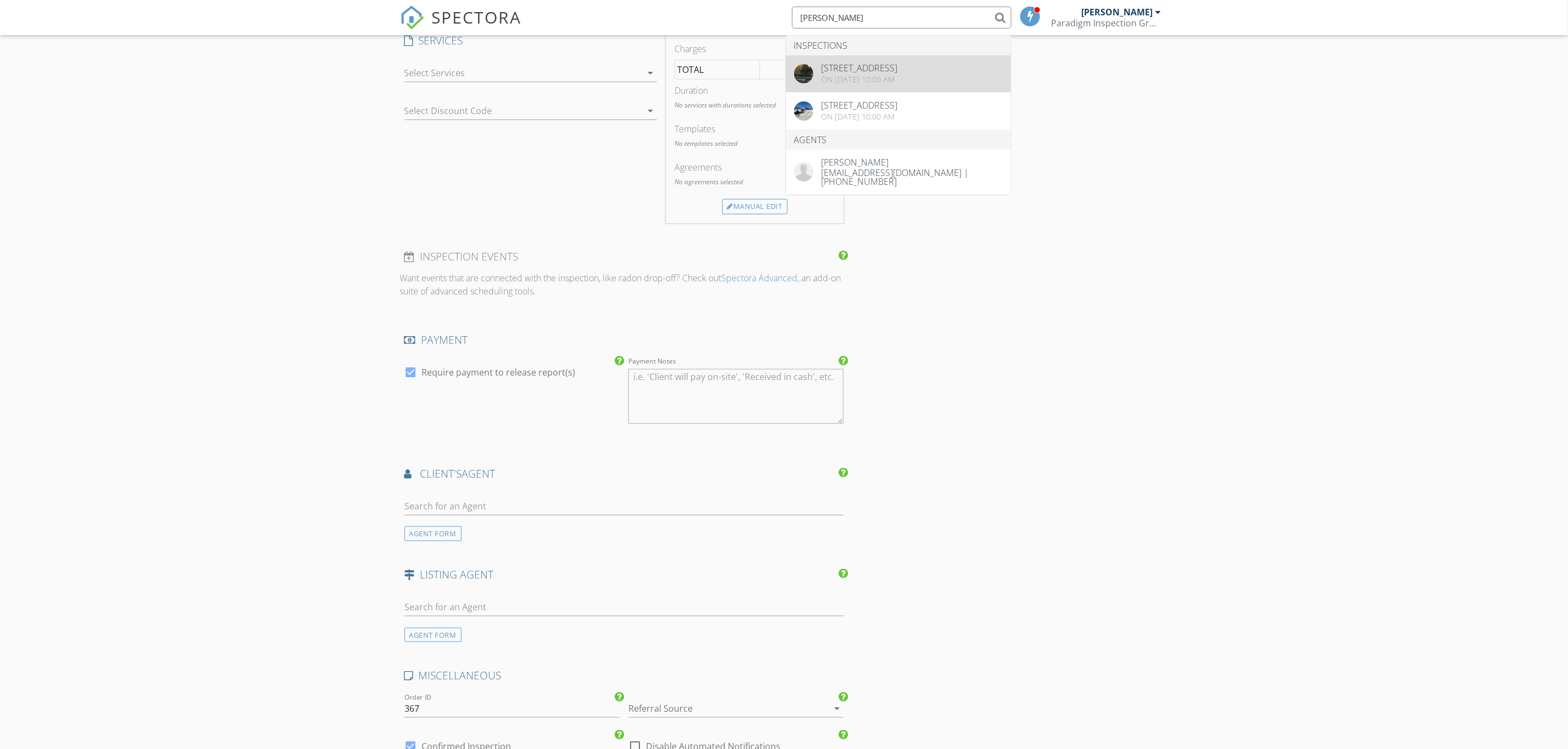
type input "brenda"
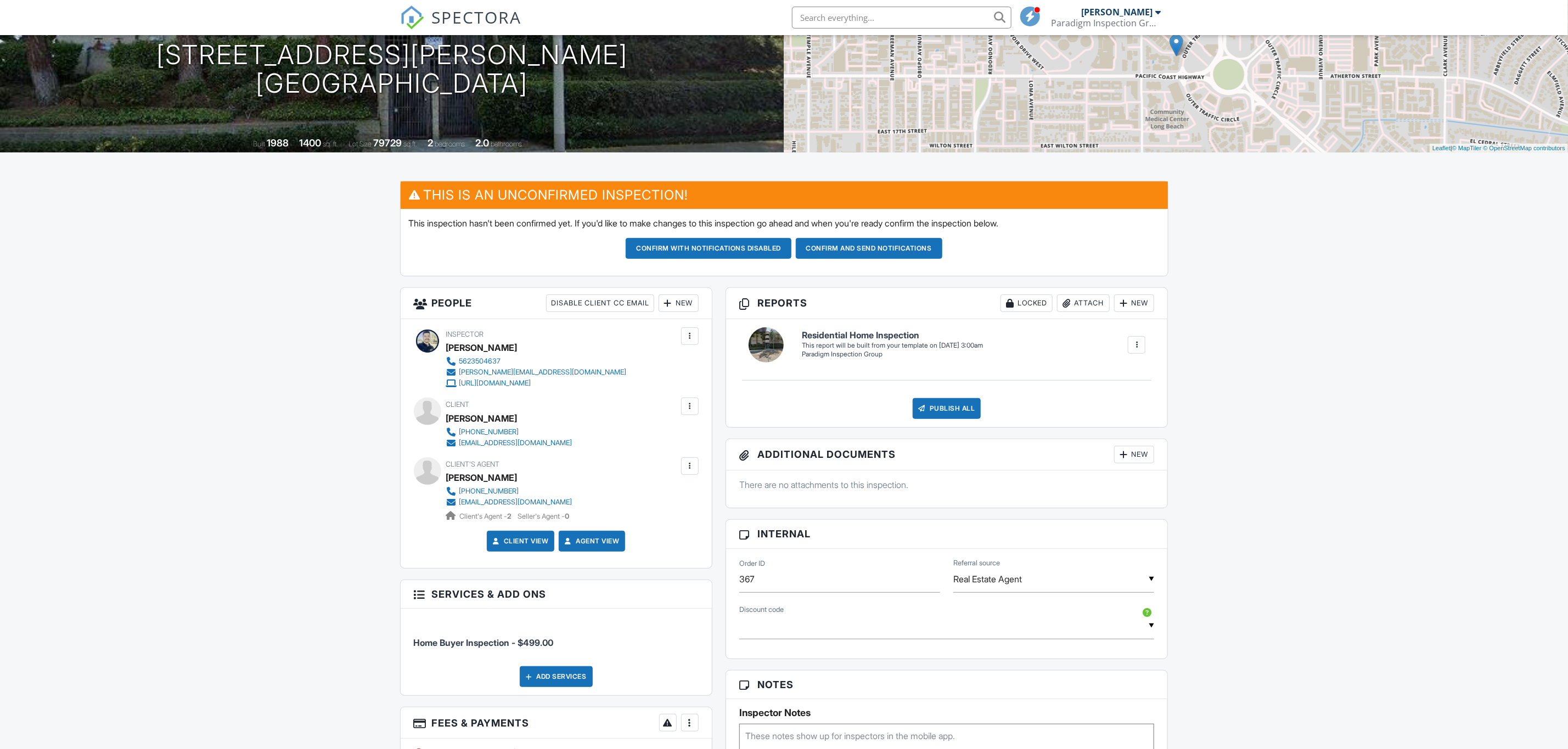
scroll to position [136, 0]
